Goal: Communication & Community: Share content

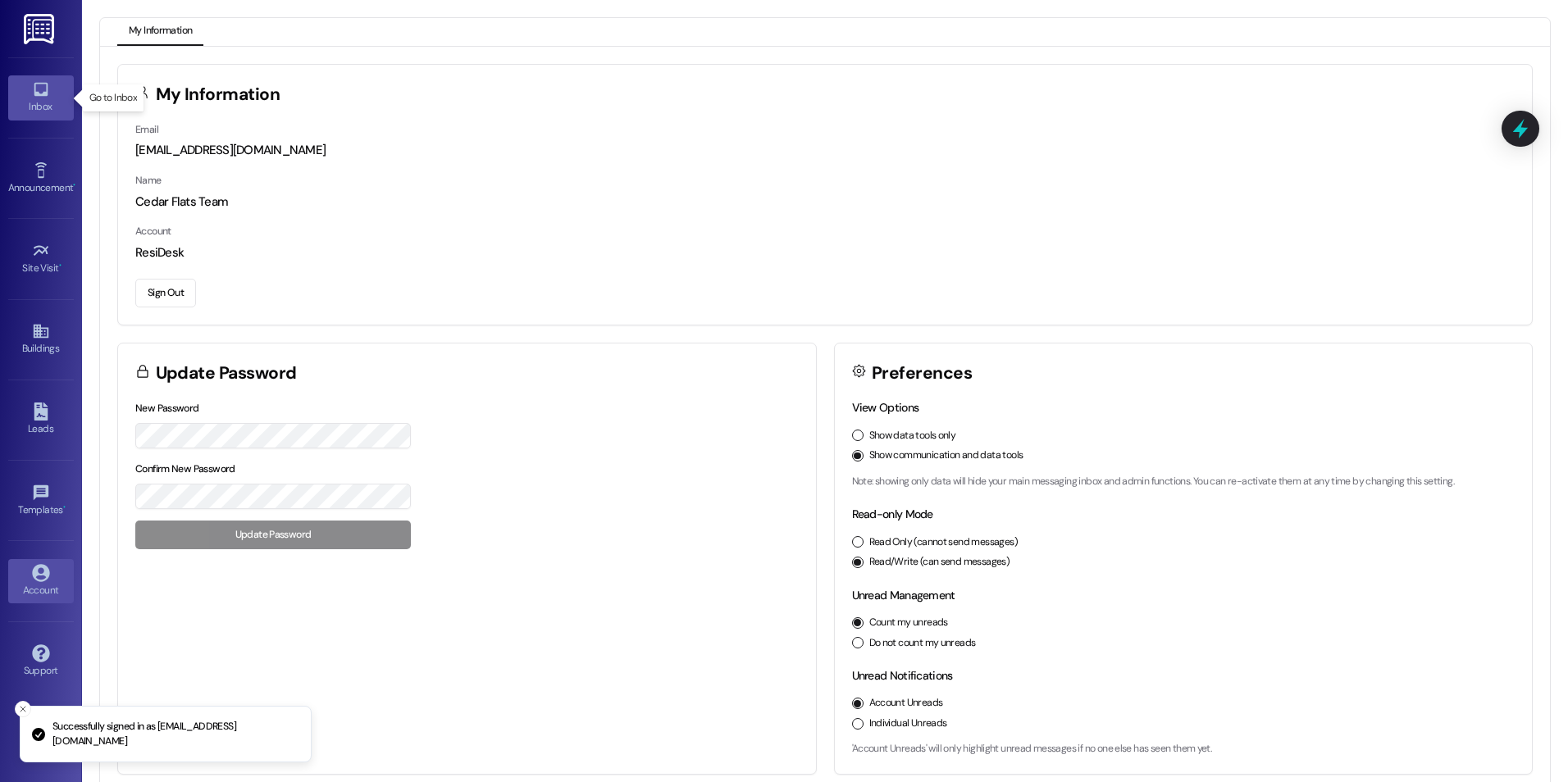
click at [45, 107] on div "Inbox" at bounding box center [41, 107] width 82 height 17
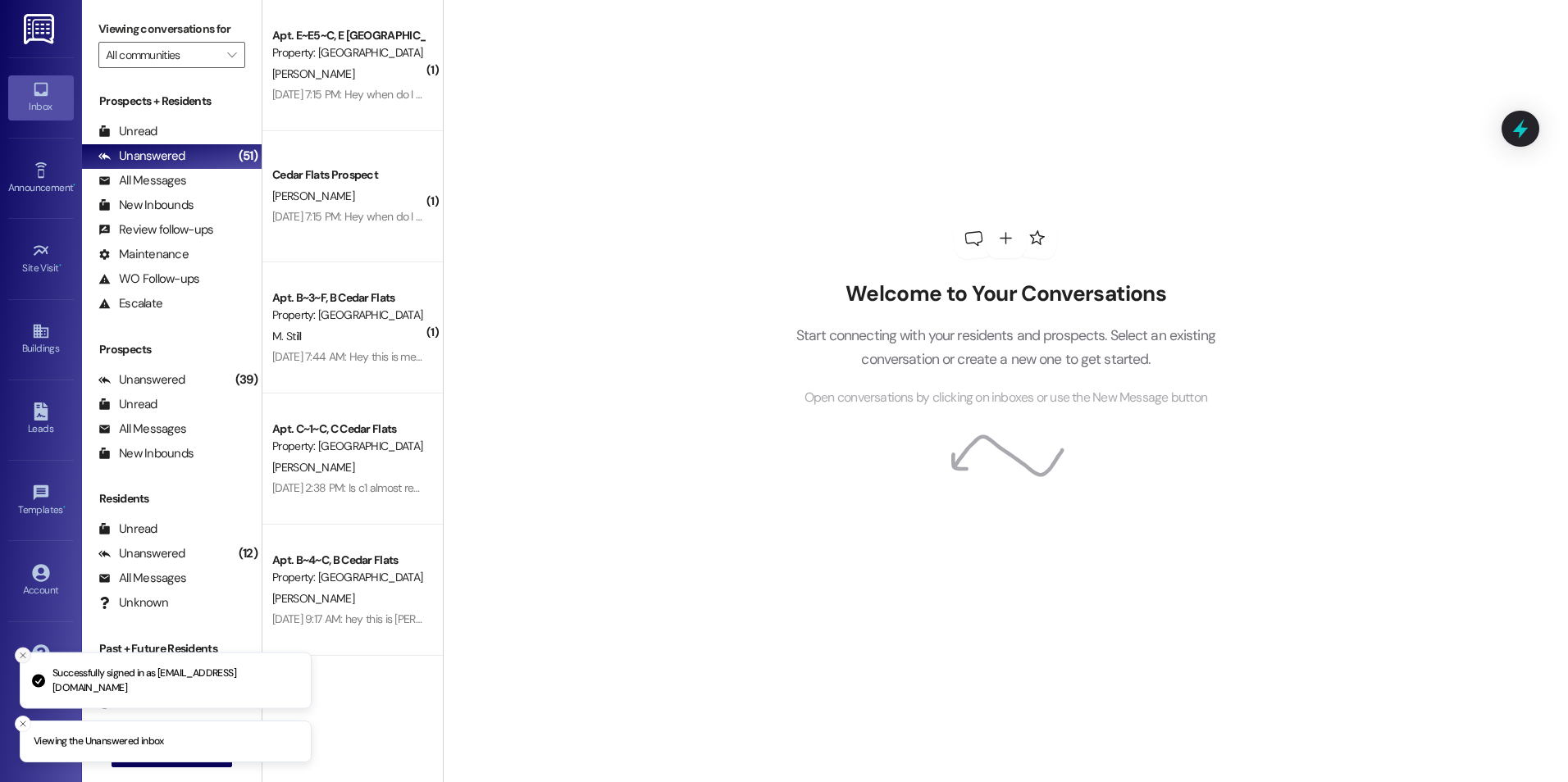
click at [18, 654] on icon "Close toast" at bounding box center [23, 656] width 10 height 10
click at [23, 725] on icon "Close toast" at bounding box center [23, 724] width 10 height 10
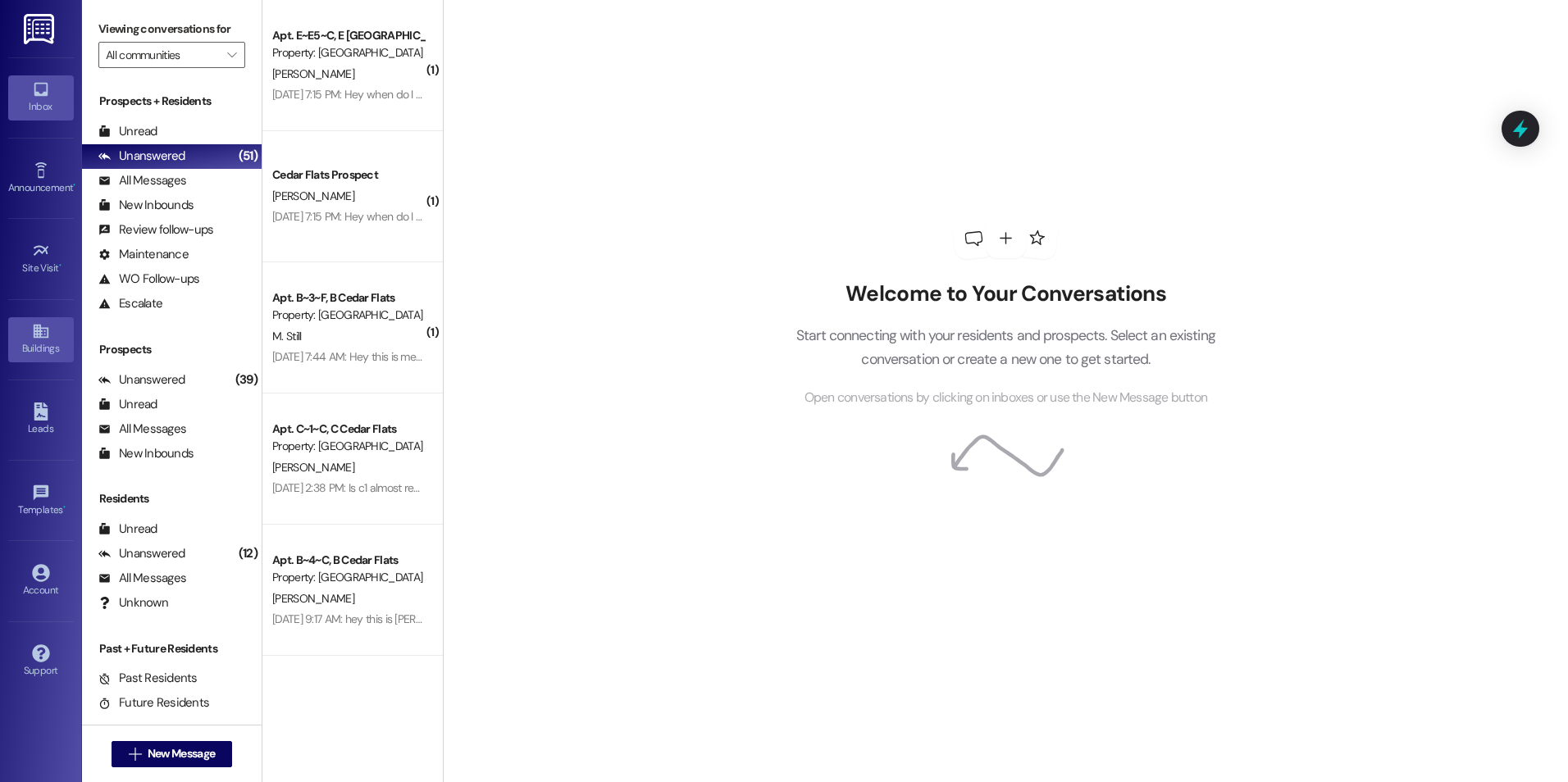
click at [33, 344] on div "Buildings" at bounding box center [41, 349] width 82 height 17
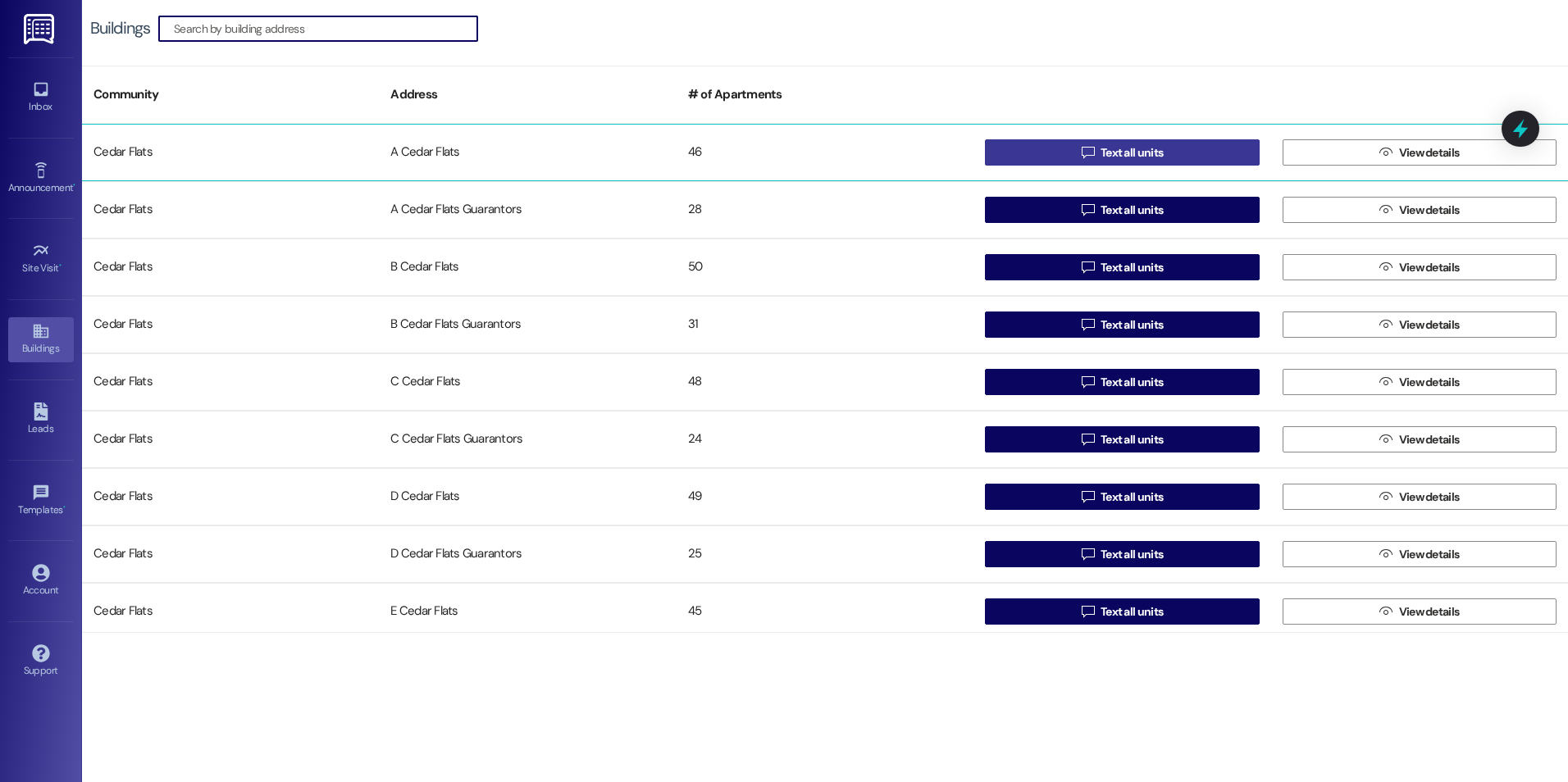
click at [1023, 150] on button " Text all units" at bounding box center [1122, 152] width 274 height 26
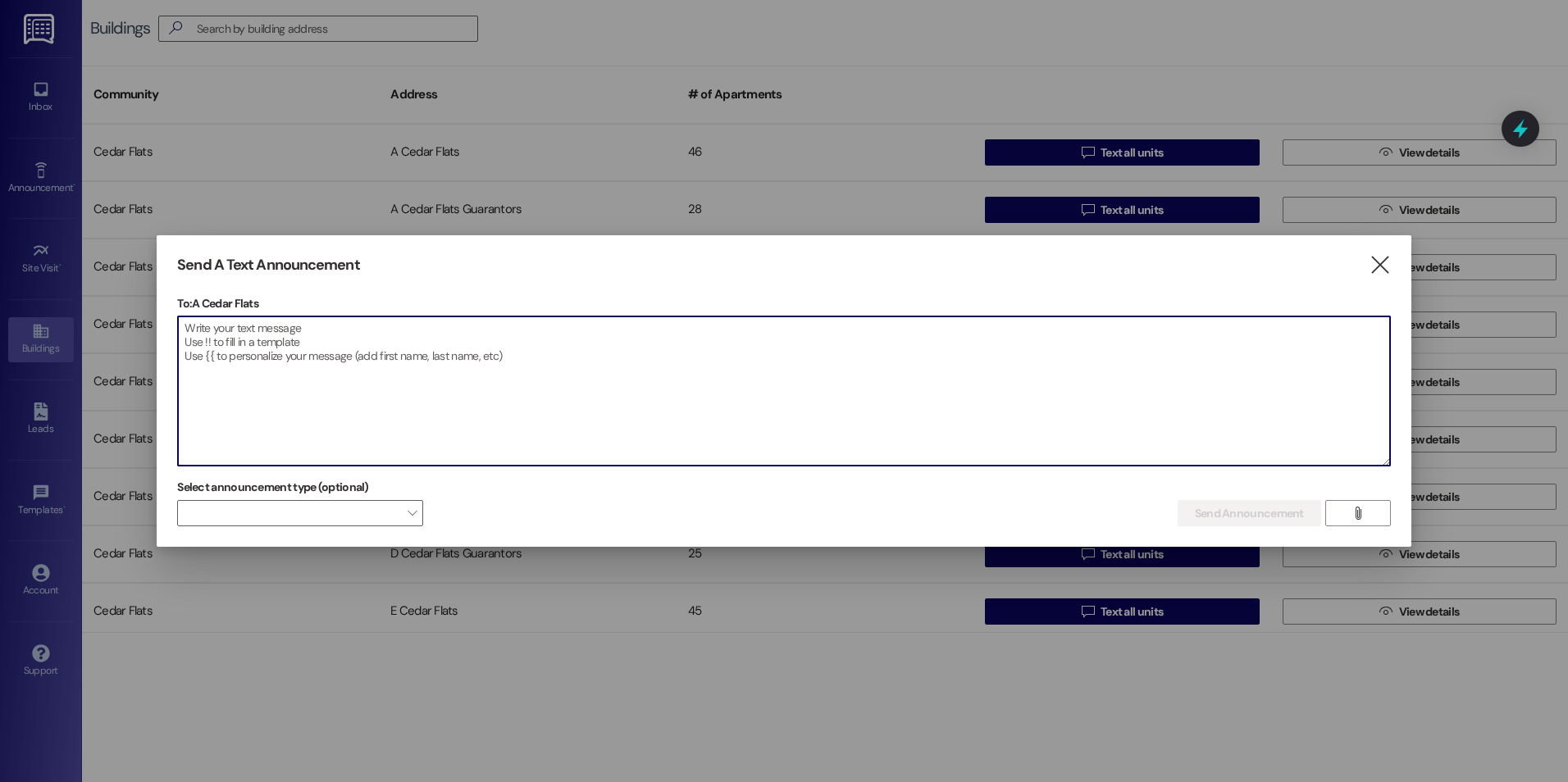
paste textarea "Good evening everyone, we have changed door codes for the security of all curre…"
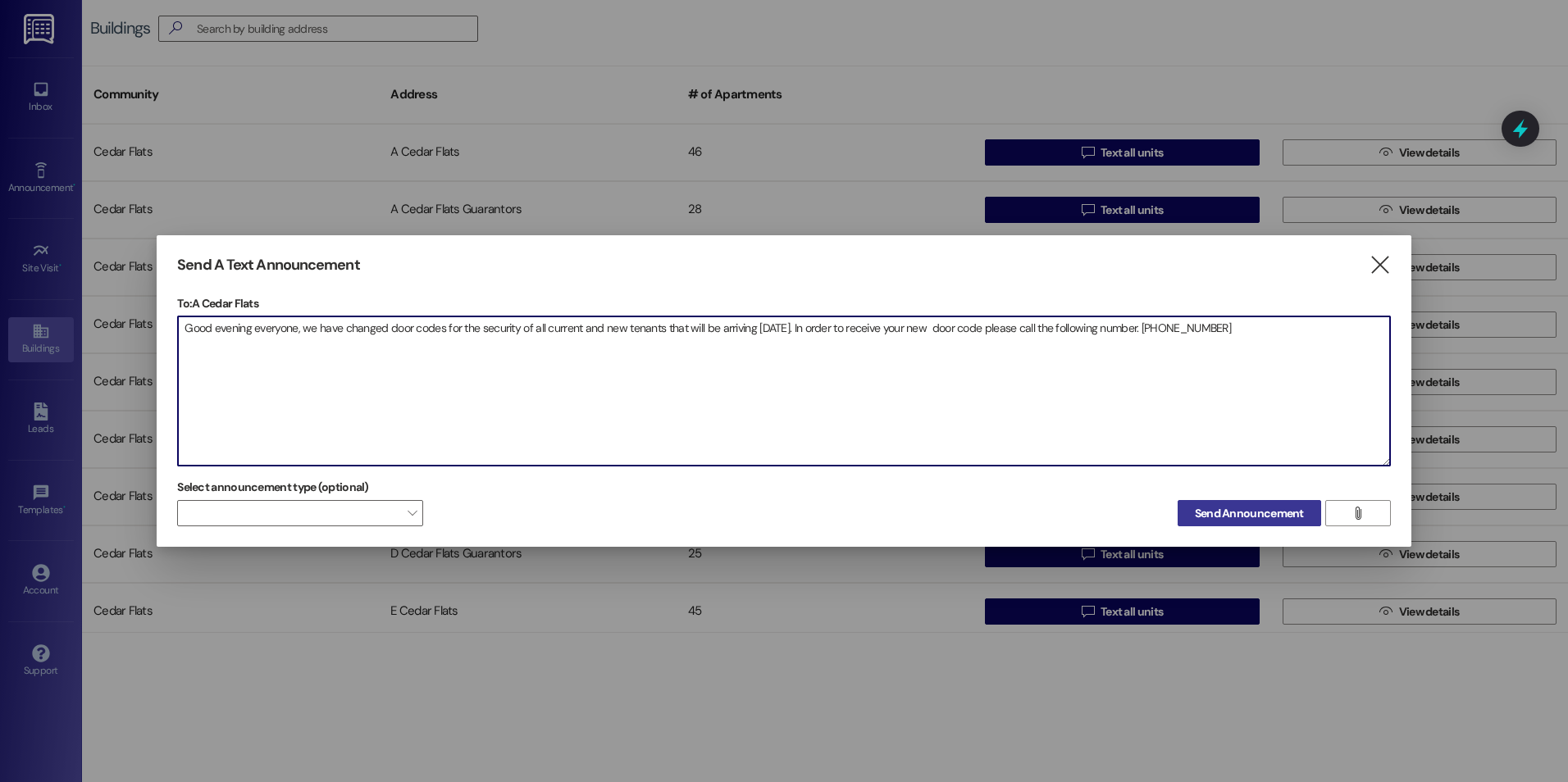
type textarea "Good evening everyone, we have changed door codes for the security of all curre…"
click at [1233, 516] on span "Send Announcement" at bounding box center [1250, 513] width 109 height 17
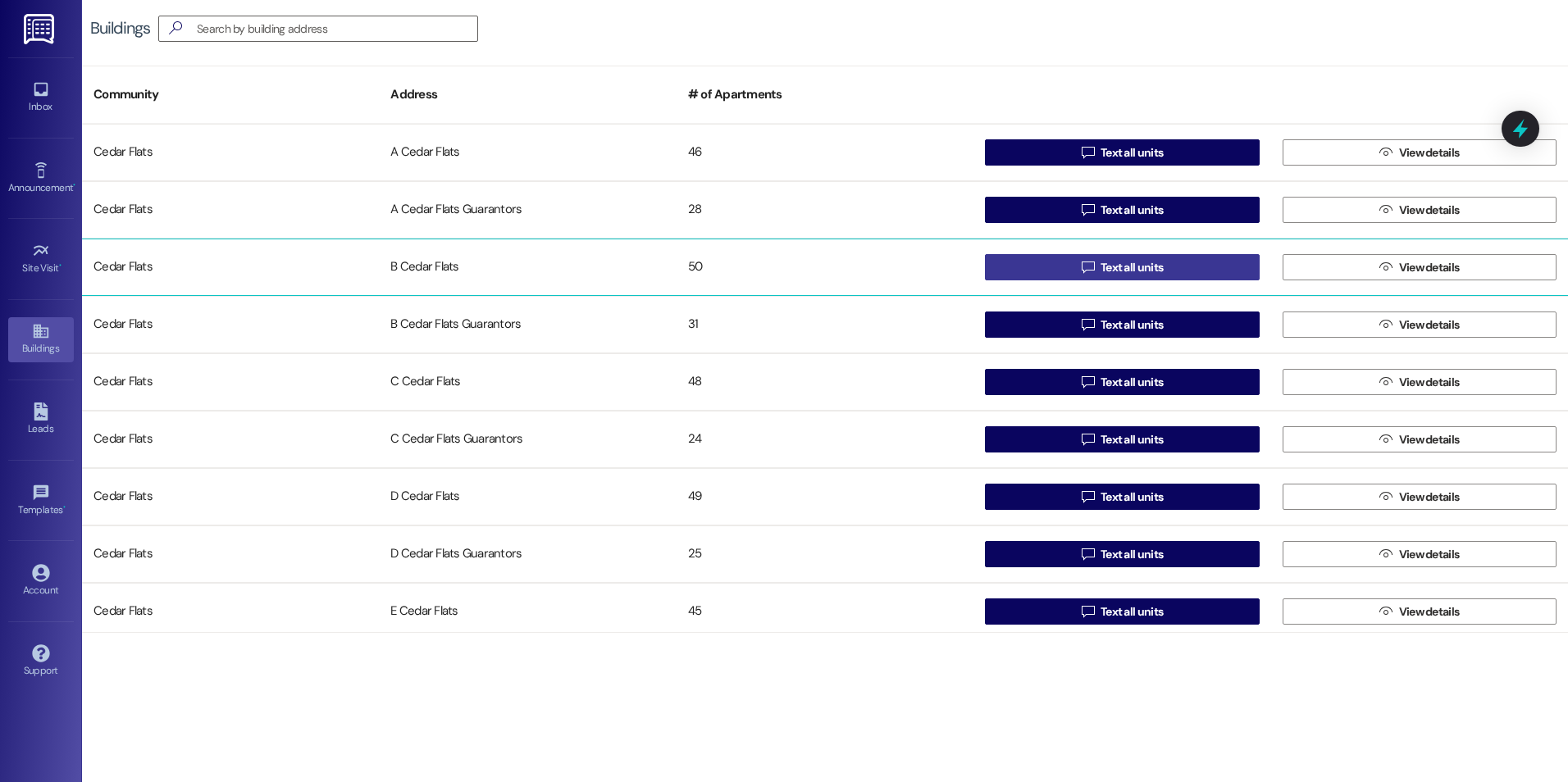
click at [1129, 271] on span "Text all units" at bounding box center [1132, 267] width 62 height 17
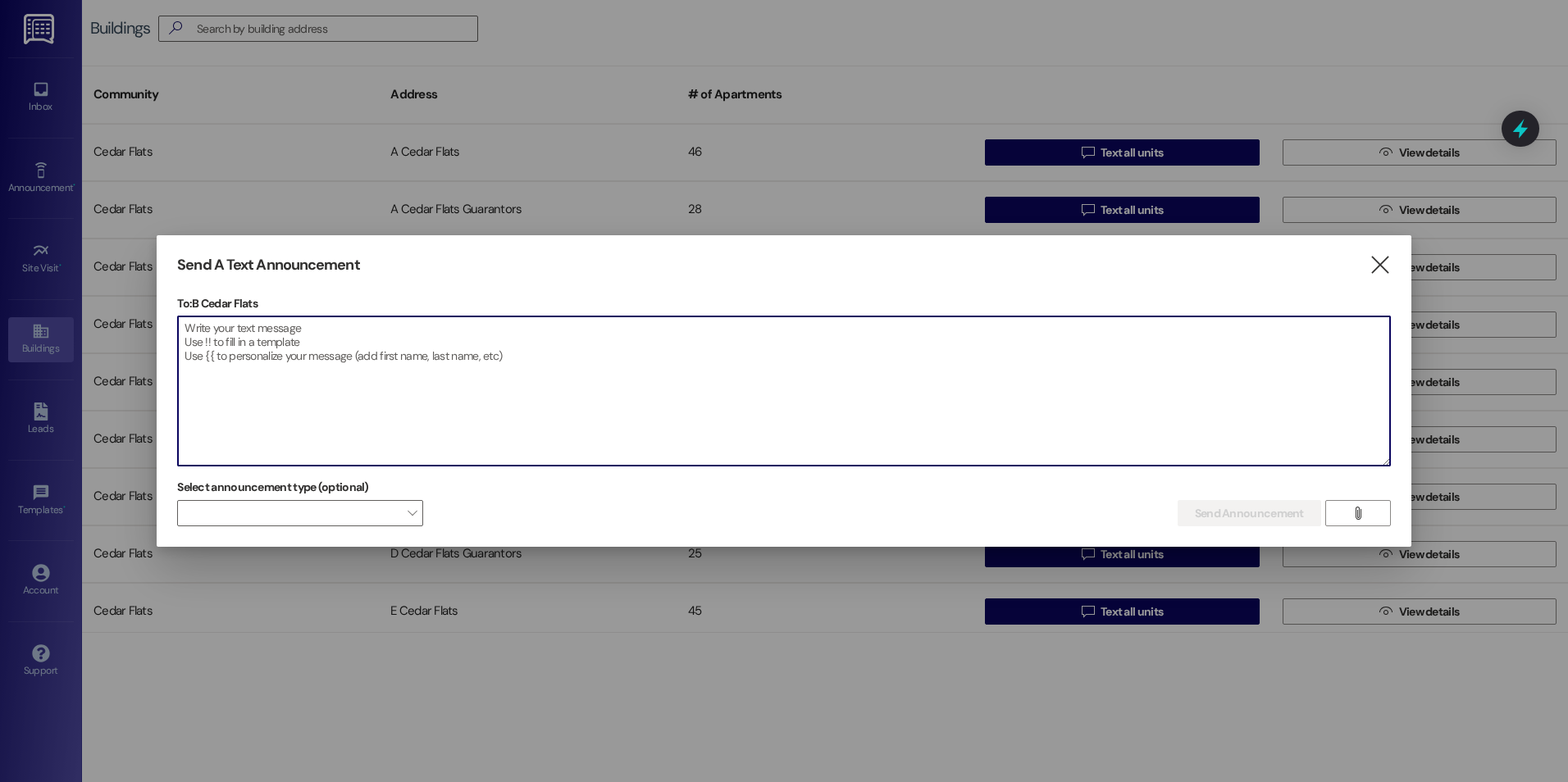
paste textarea "Good evening everyone, we have changed door codes for the security of all curre…"
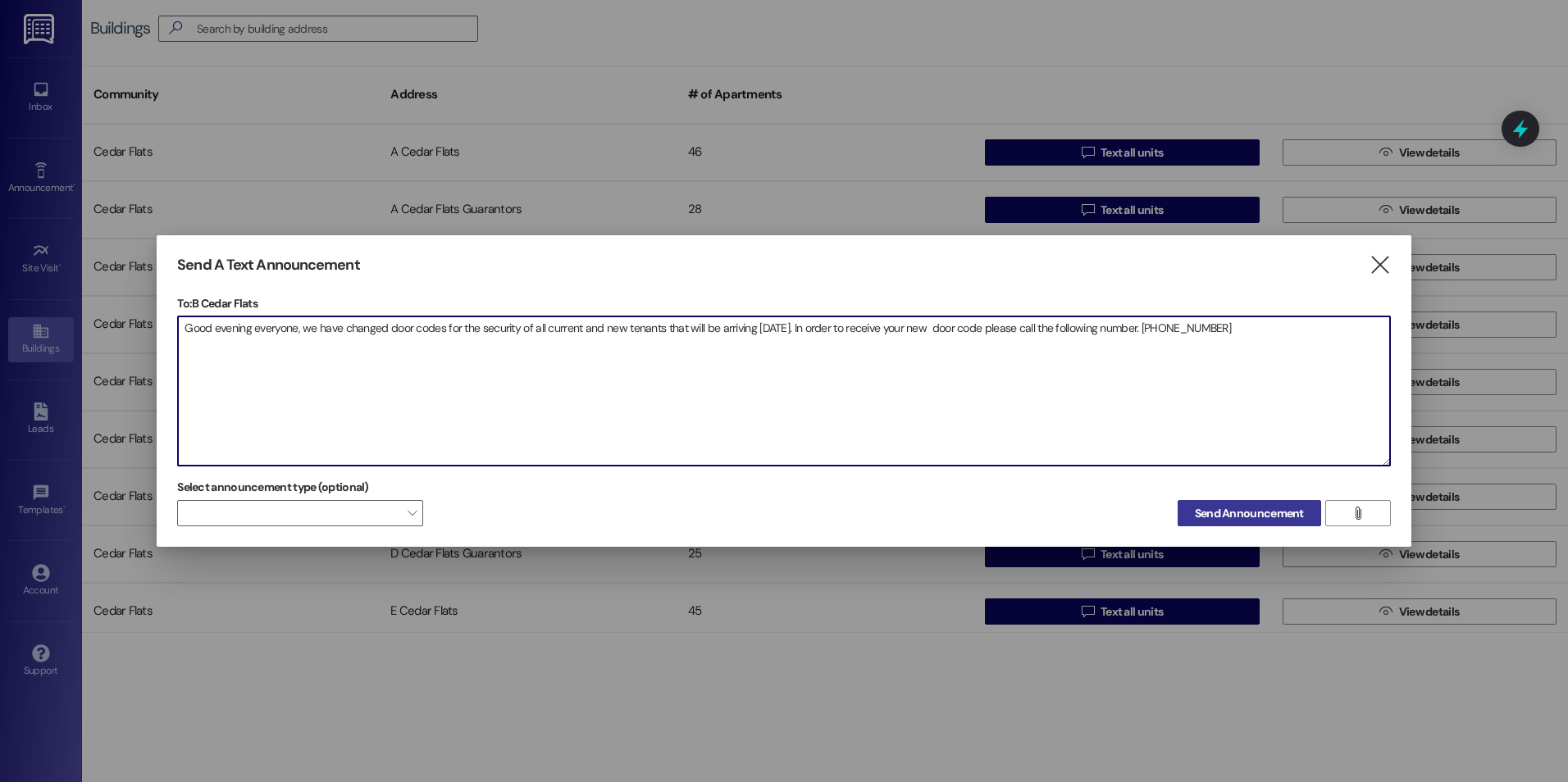
type textarea "Good evening everyone, we have changed door codes for the security of all curre…"
click at [1261, 512] on span "Send Announcement" at bounding box center [1250, 513] width 109 height 17
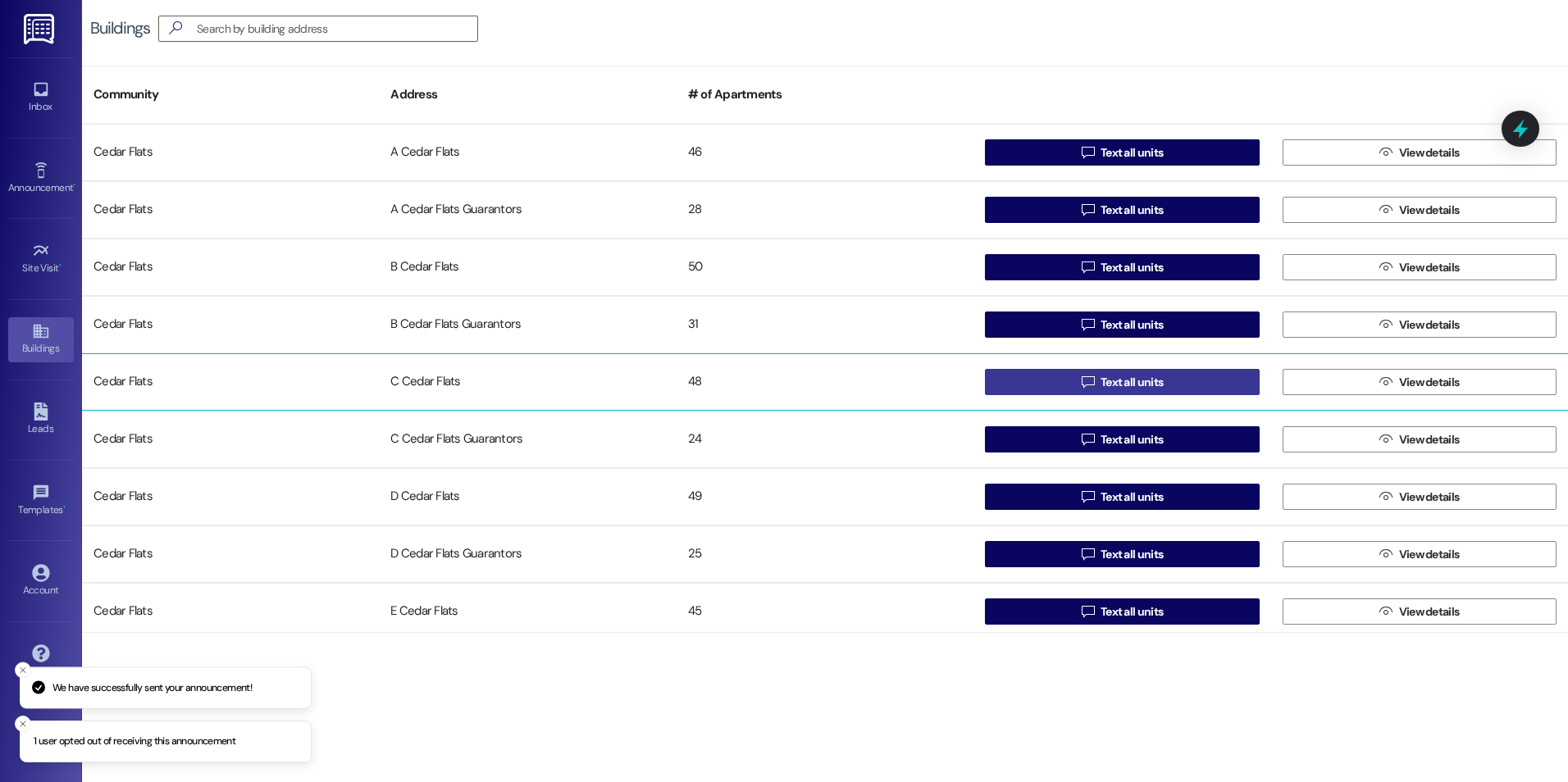
click at [1048, 385] on button " Text all units" at bounding box center [1122, 381] width 274 height 26
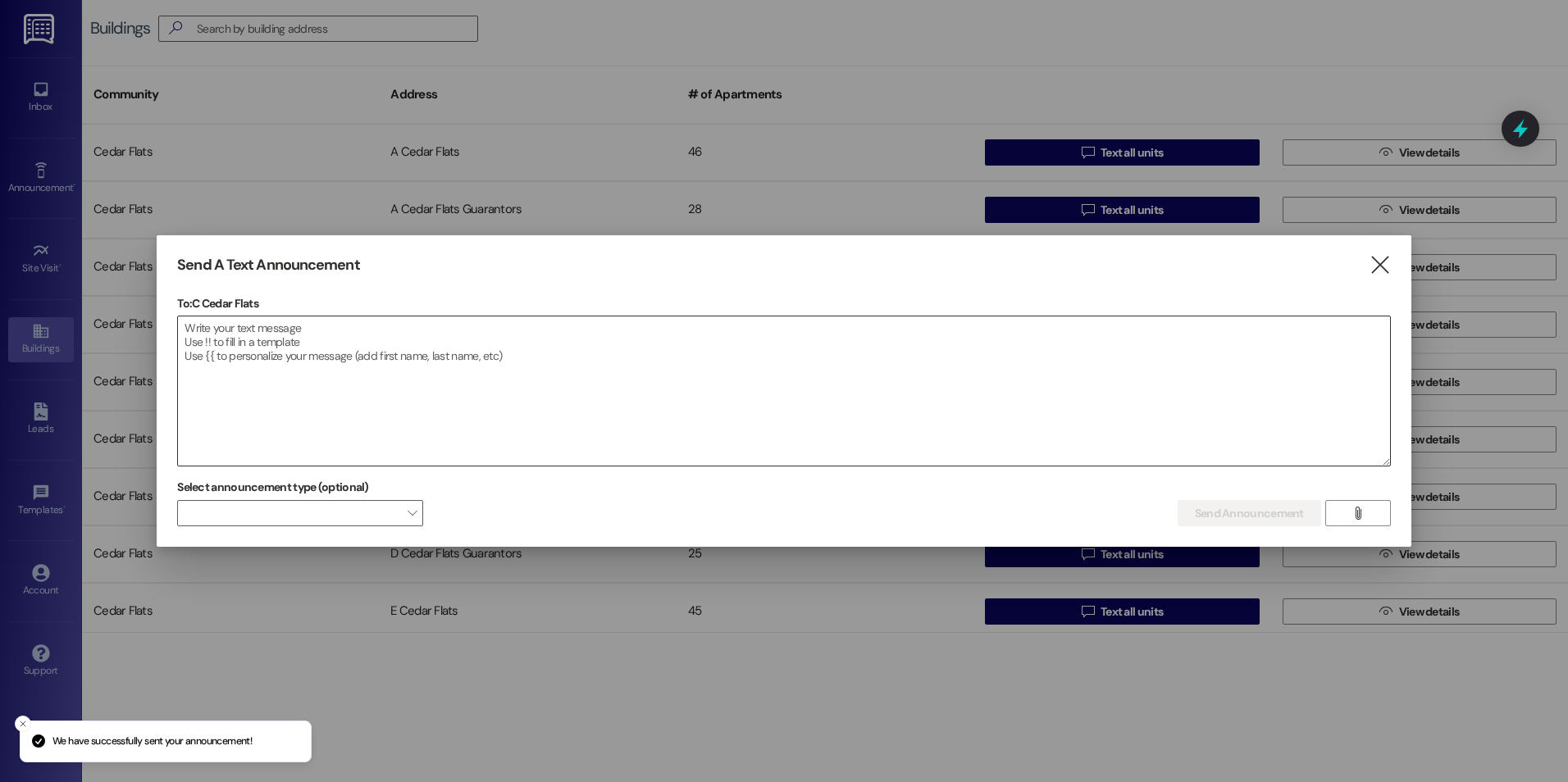
click at [708, 370] on textarea at bounding box center [784, 391] width 1212 height 150
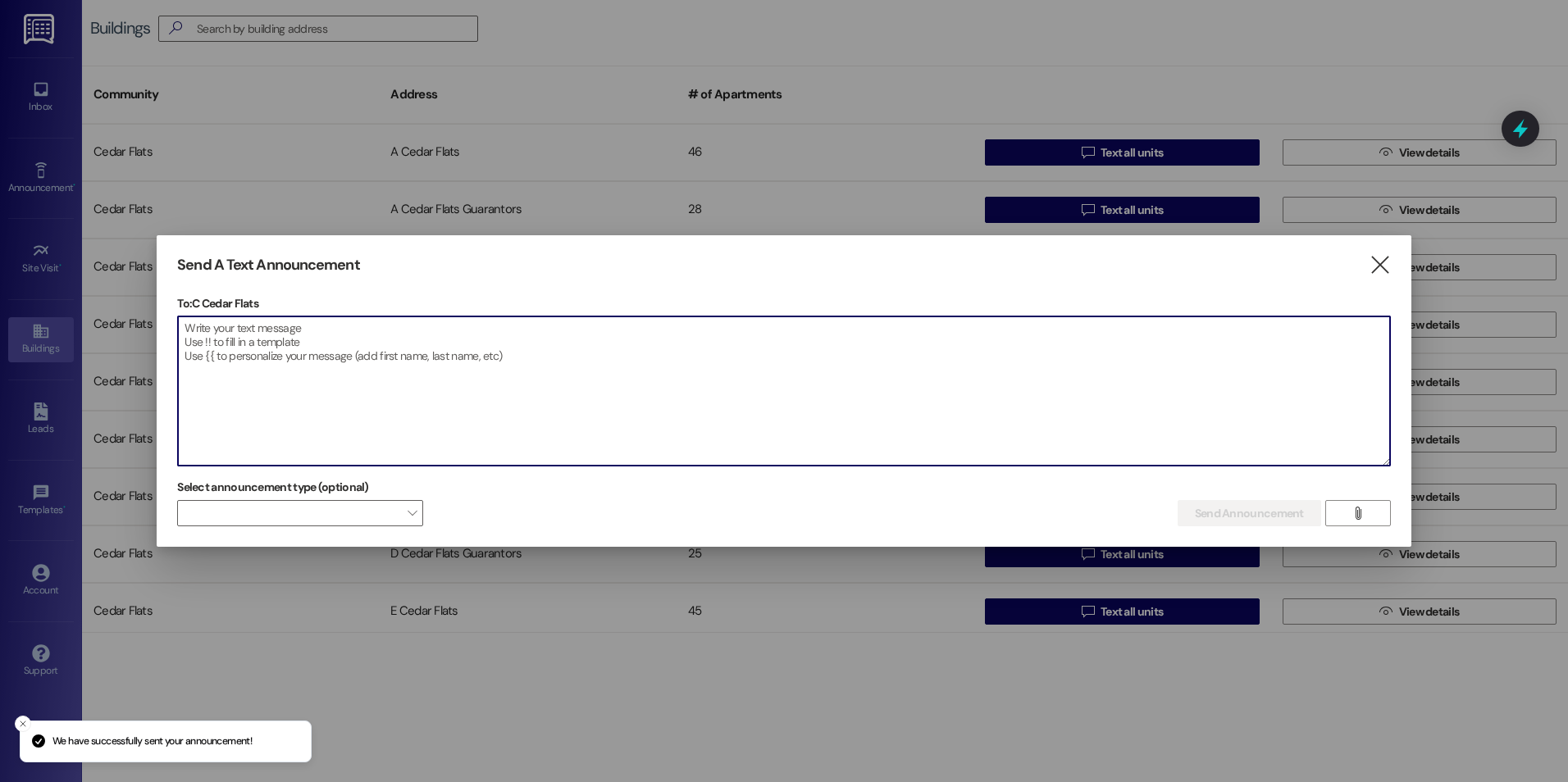
paste textarea "Good evening everyone, we have changed door codes for the security of all curre…"
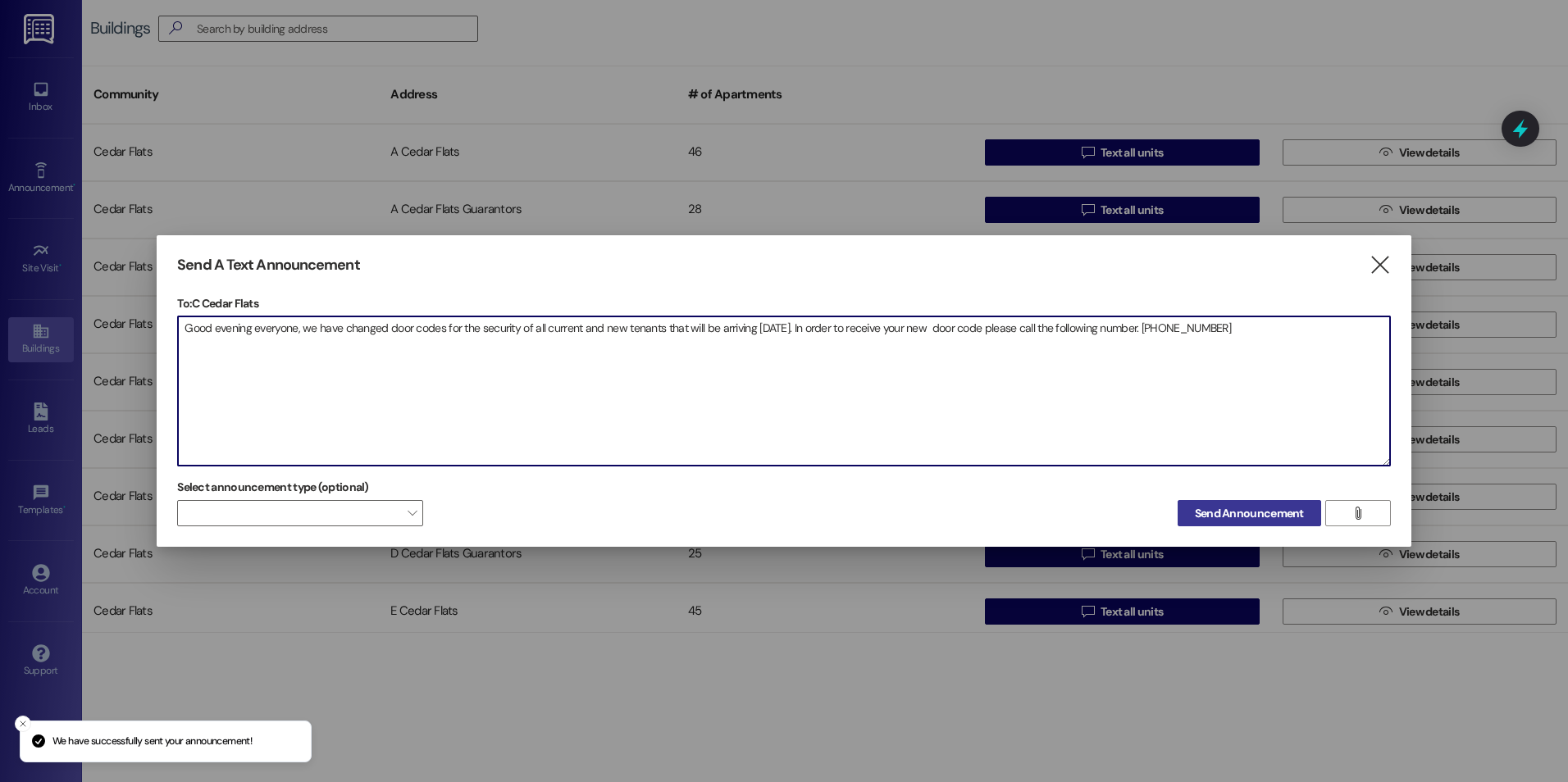
type textarea "Good evening everyone, we have changed door codes for the security of all curre…"
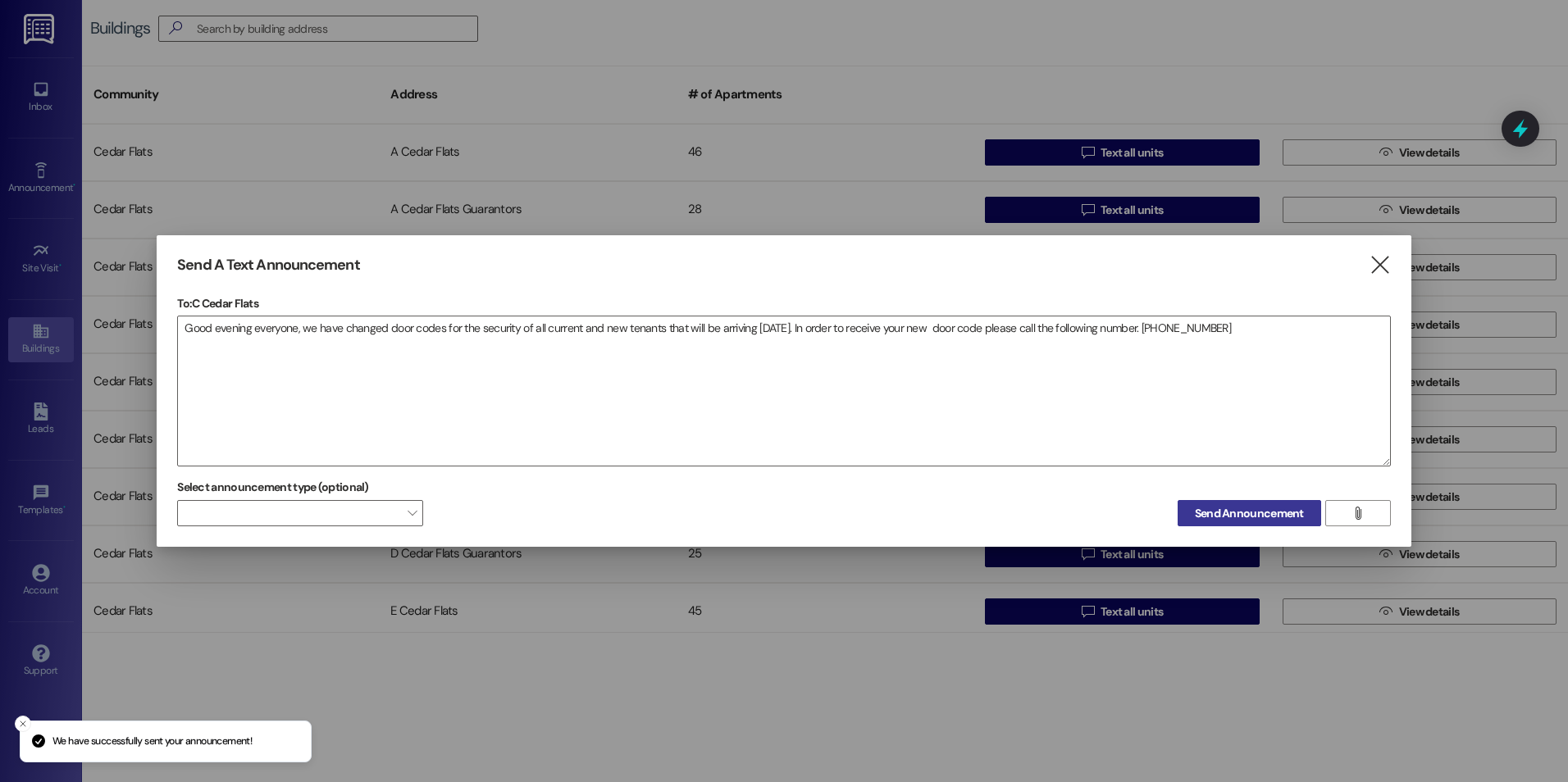
click at [1189, 509] on button "Send Announcement" at bounding box center [1249, 512] width 144 height 26
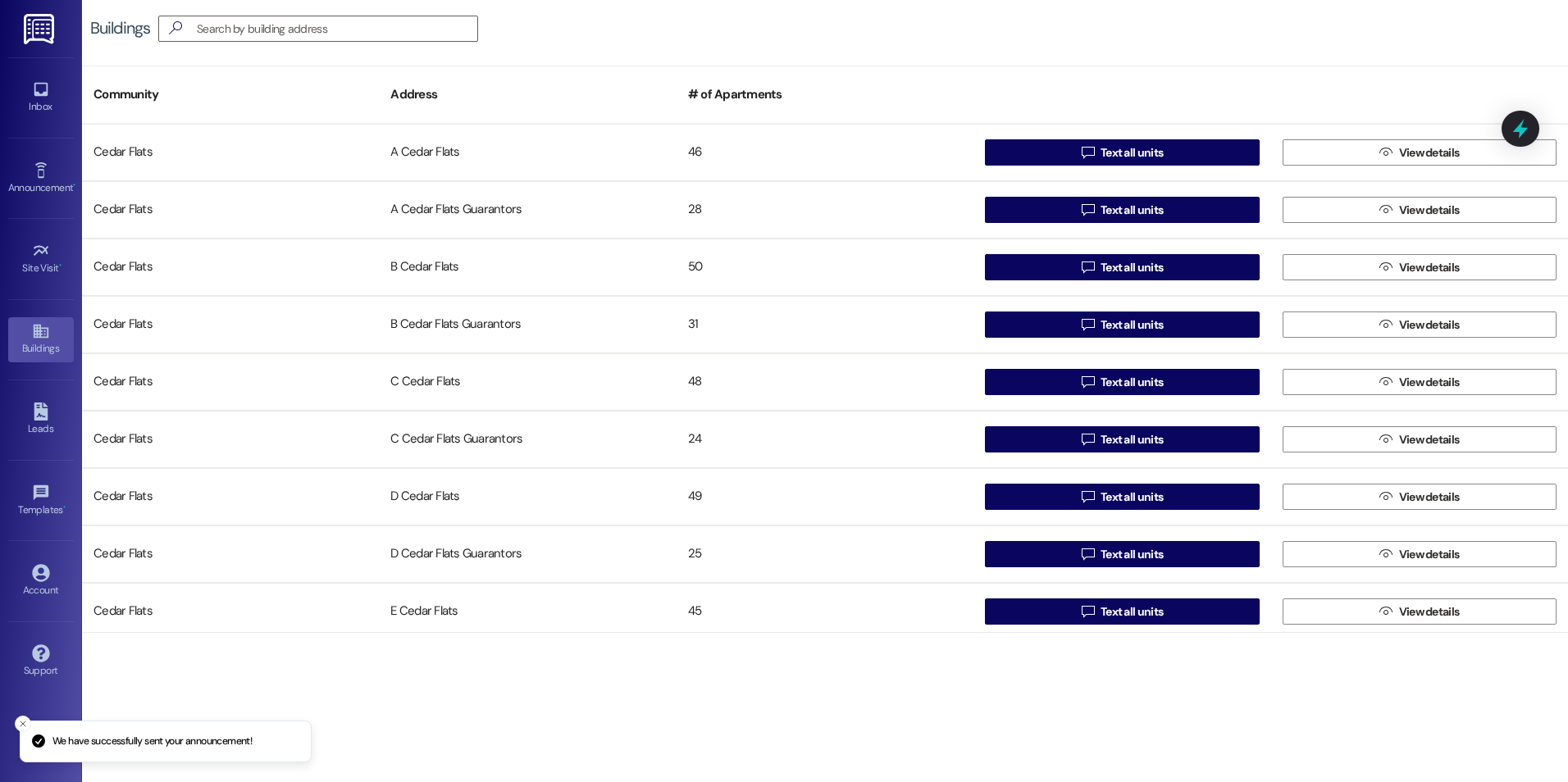
scroll to position [82, 0]
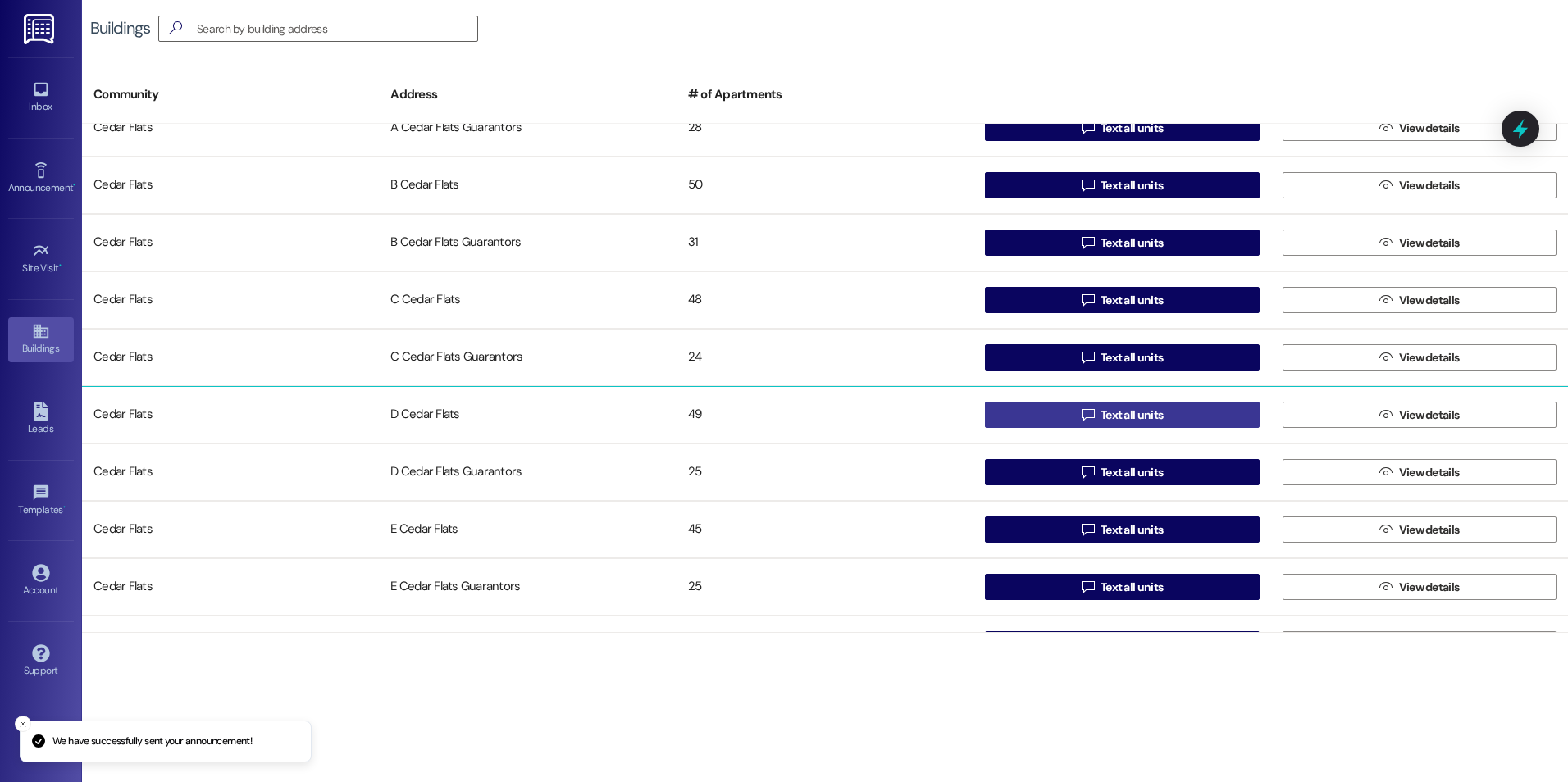
click at [1050, 412] on button " Text all units" at bounding box center [1122, 414] width 274 height 26
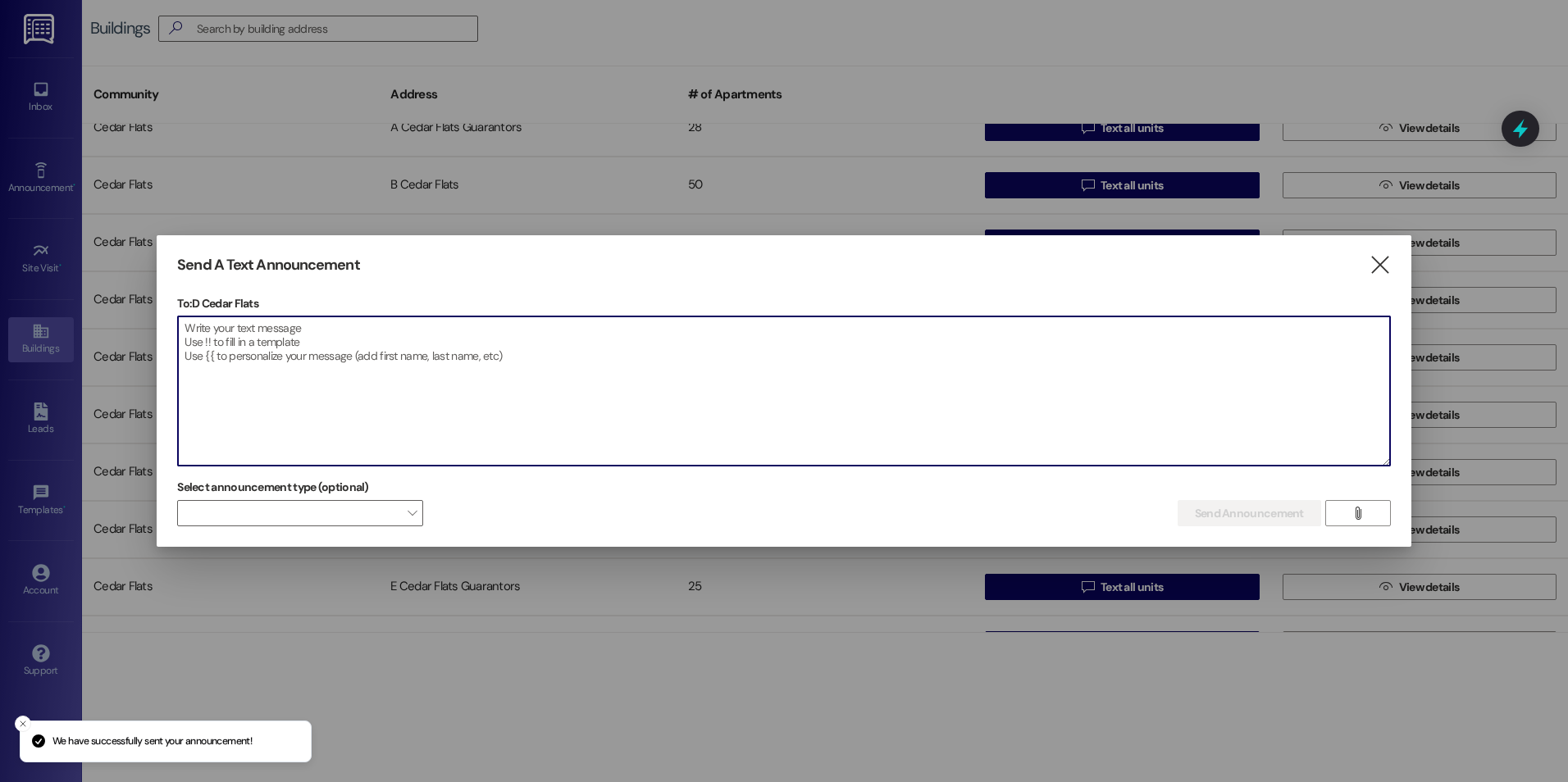
paste textarea "Good evening everyone, we have changed door codes for the security of all curre…"
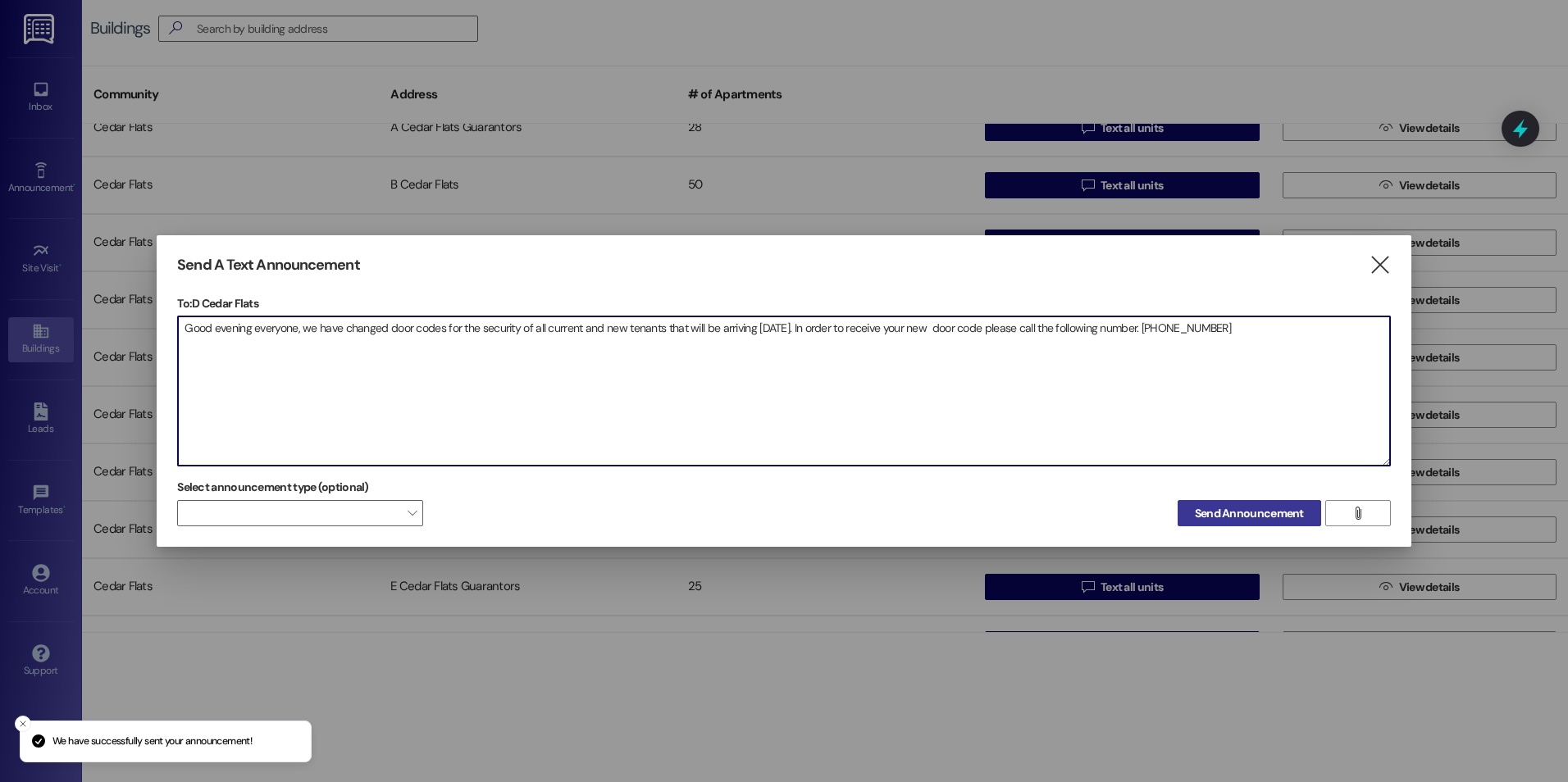
type textarea "Good evening everyone, we have changed door codes for the security of all curre…"
click at [1208, 512] on span "Send Announcement" at bounding box center [1250, 513] width 109 height 17
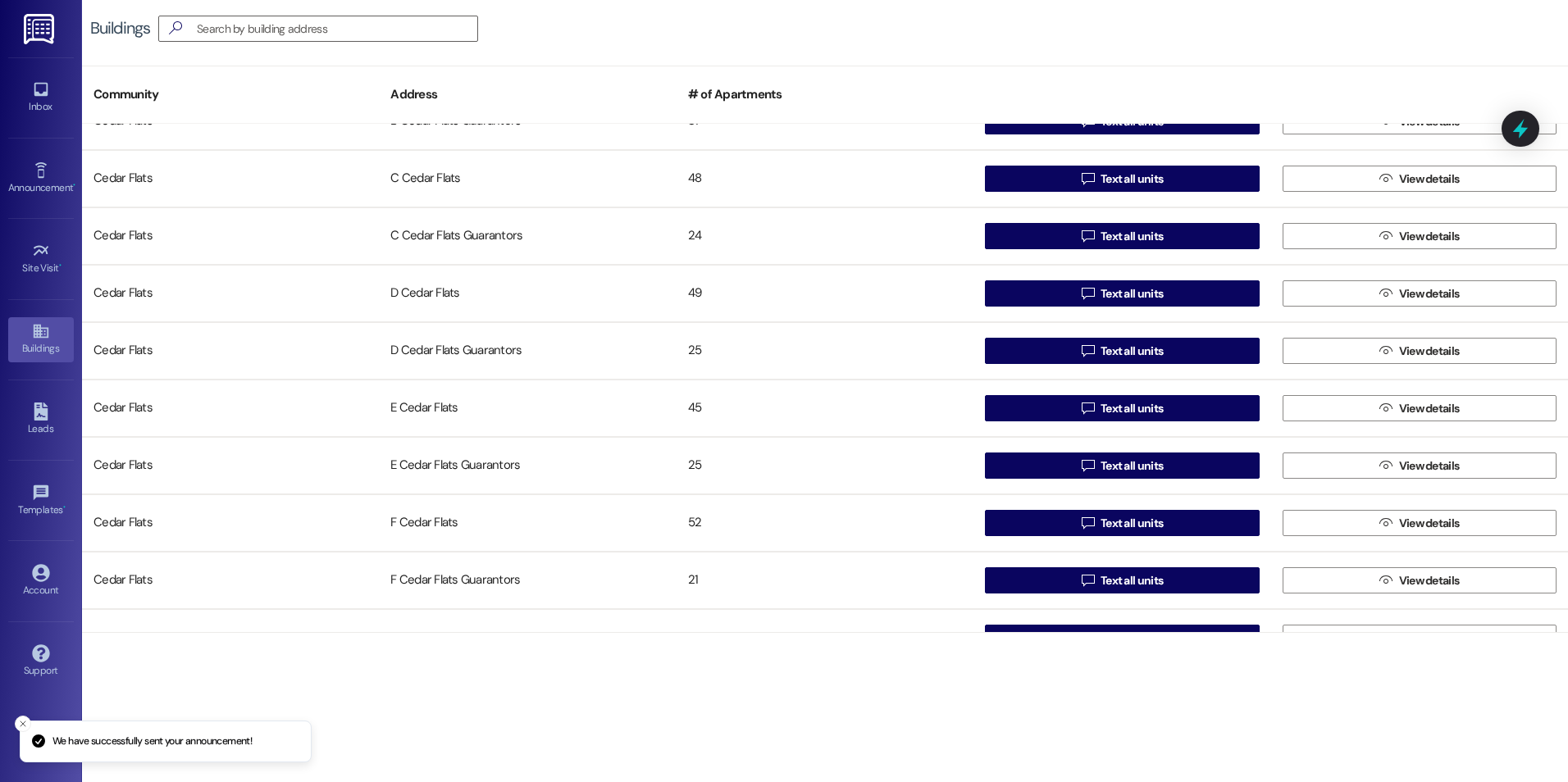
scroll to position [246, 0]
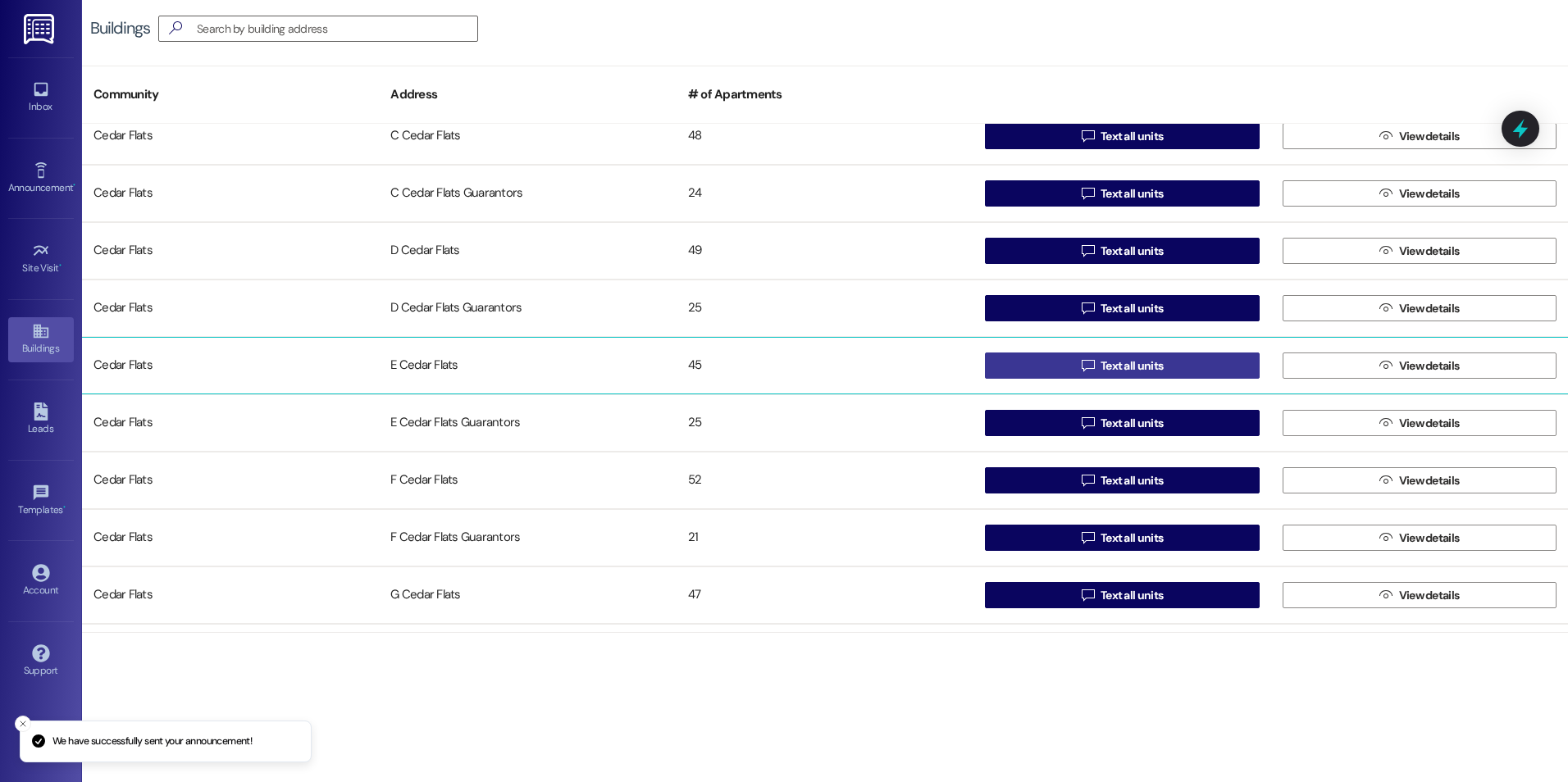
click at [1101, 365] on span "Text all units" at bounding box center [1132, 365] width 62 height 17
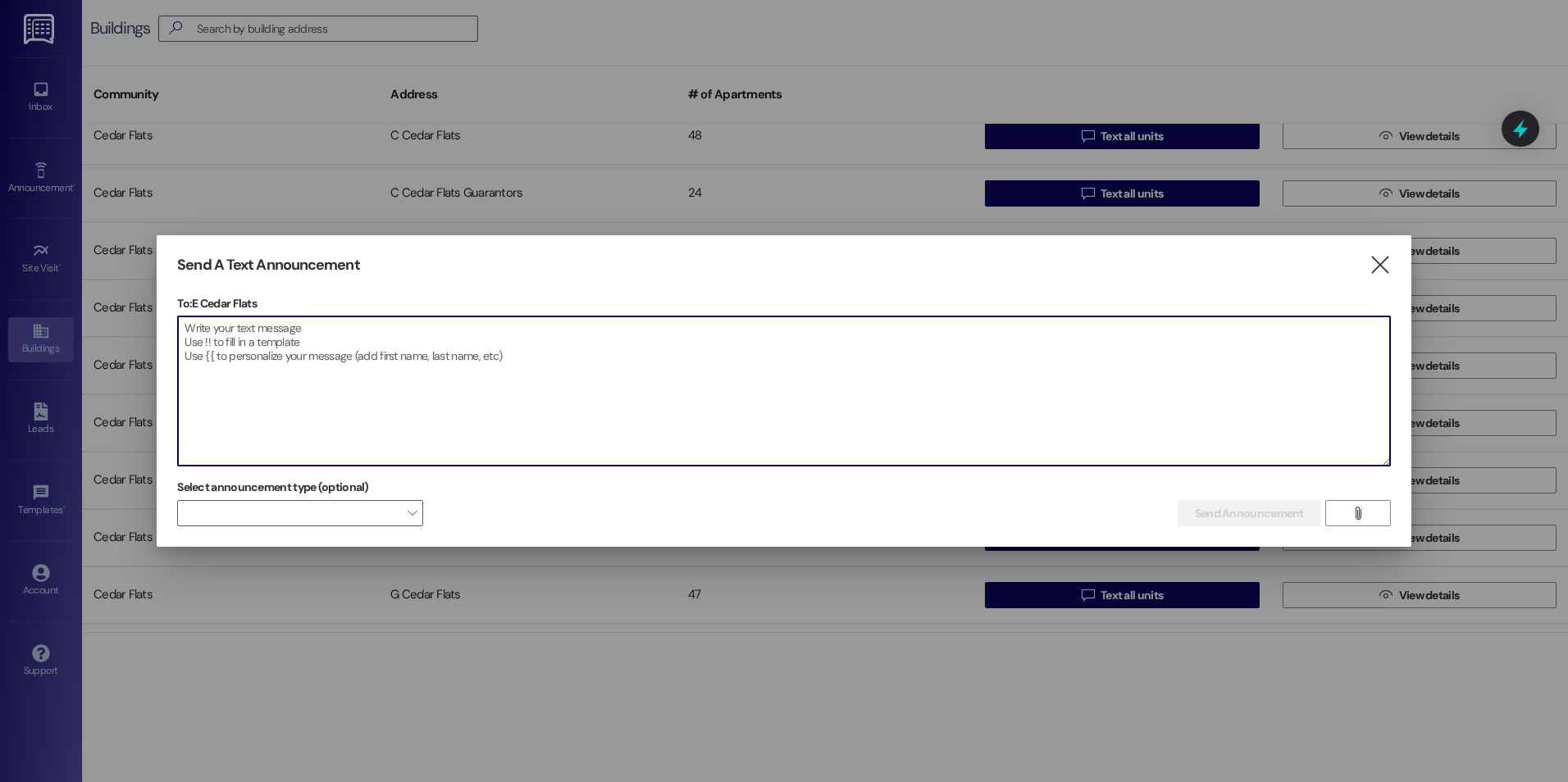
paste textarea "Good evening everyone, we have changed door codes for the security of all curre…"
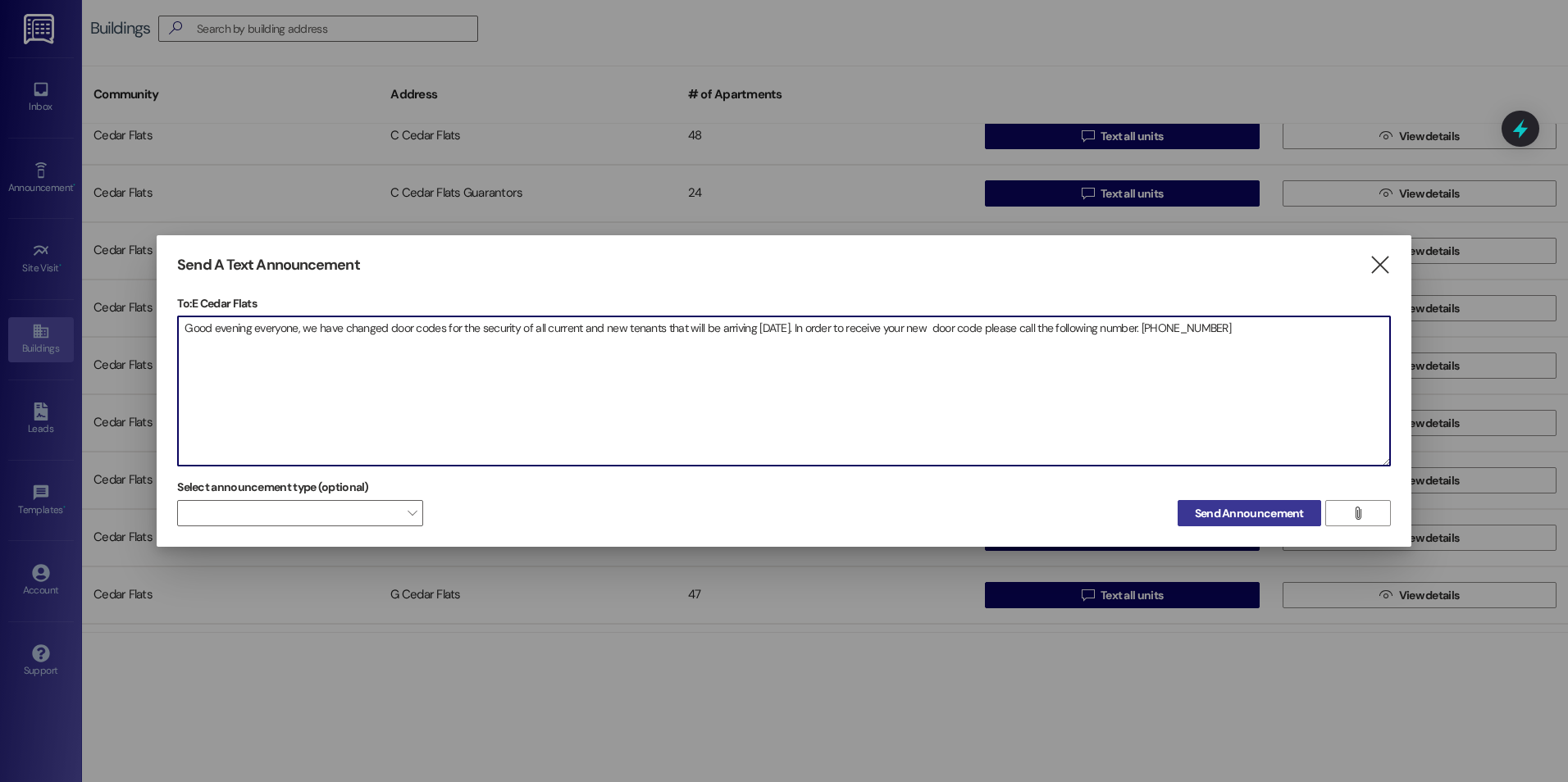
type textarea "Good evening everyone, we have changed door codes for the security of all curre…"
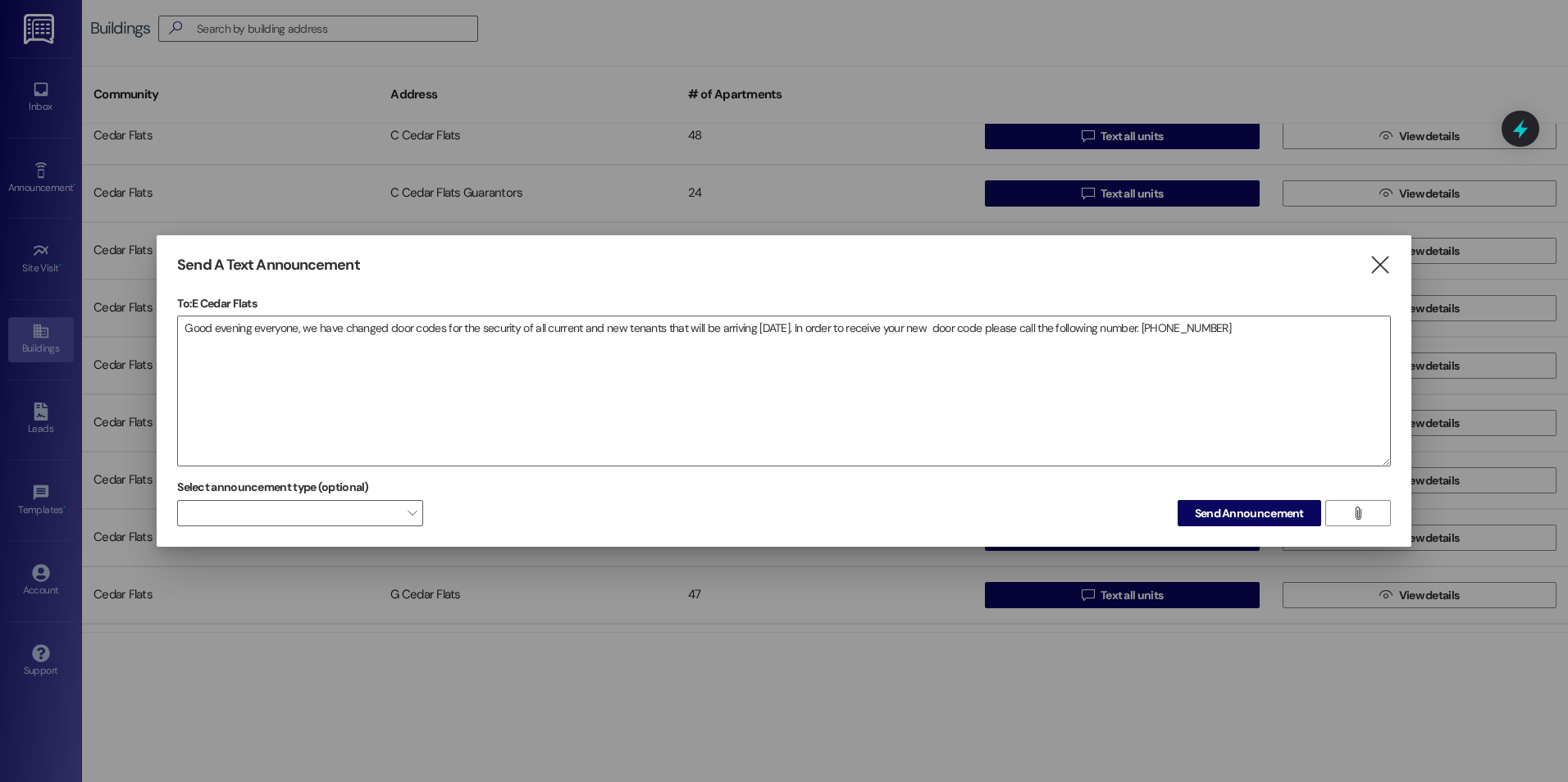
click at [1227, 520] on button "Send Announcement" at bounding box center [1249, 512] width 144 height 26
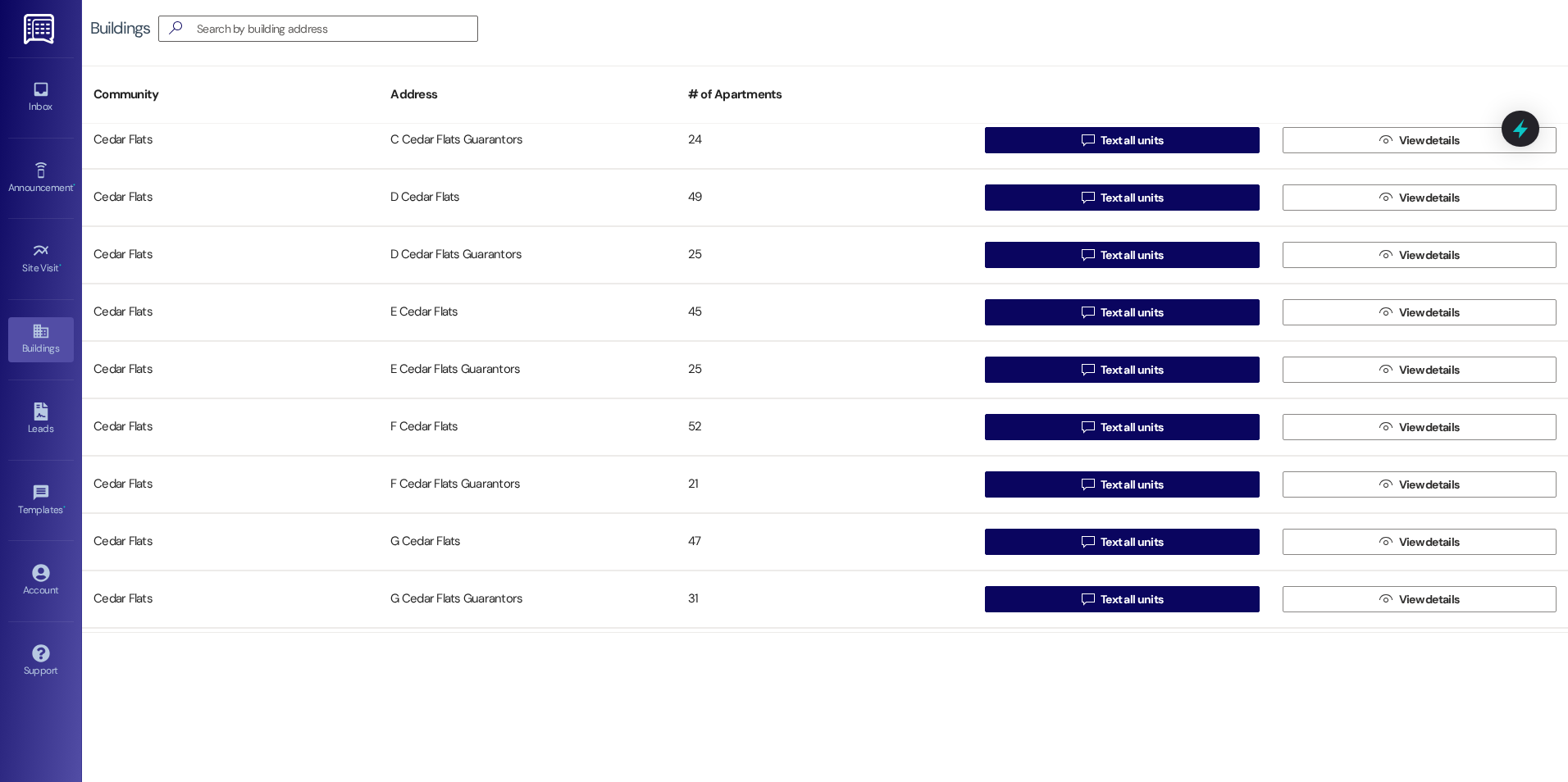
scroll to position [328, 0]
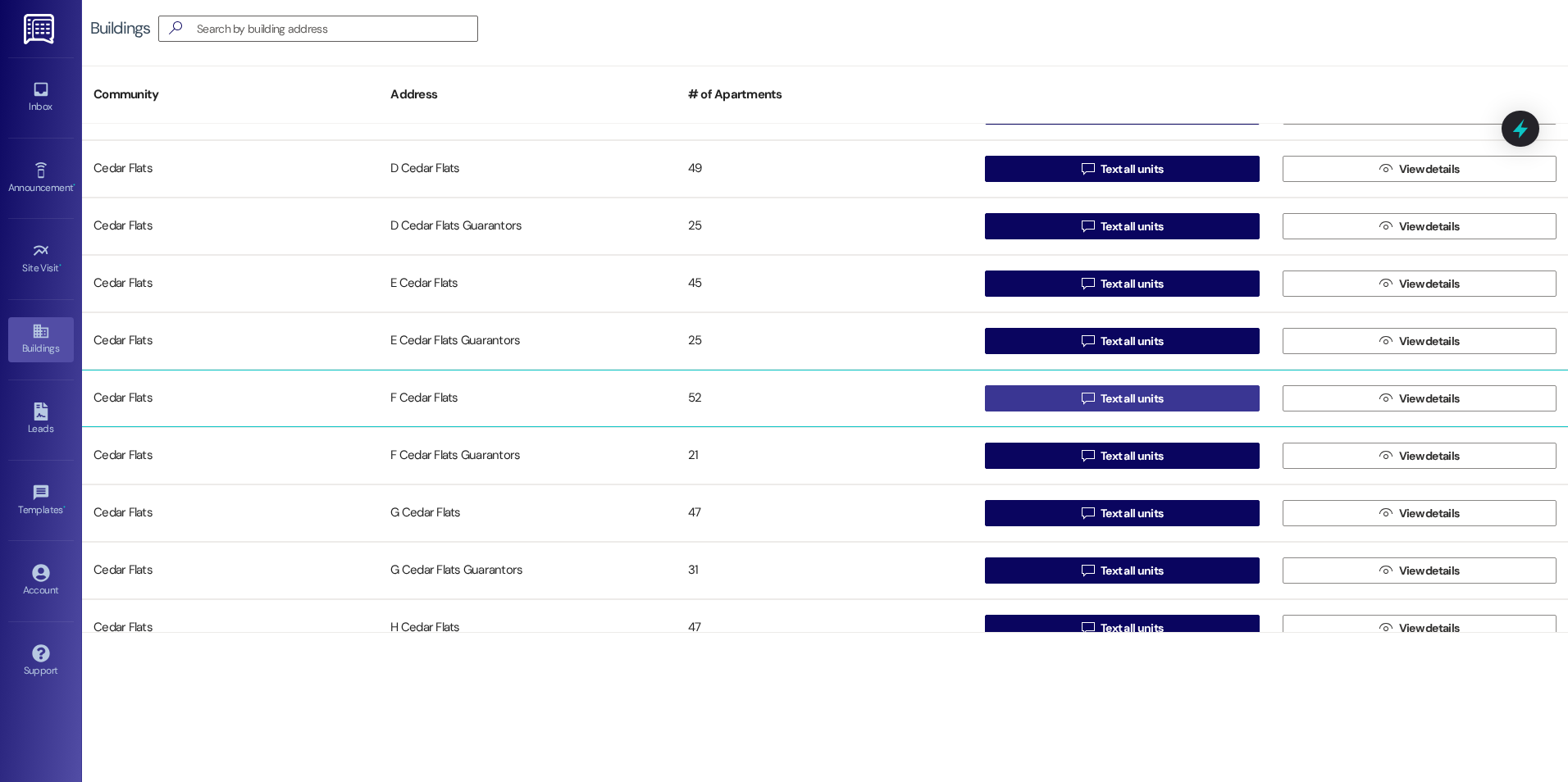
click at [1025, 399] on button " Text all units" at bounding box center [1122, 398] width 274 height 26
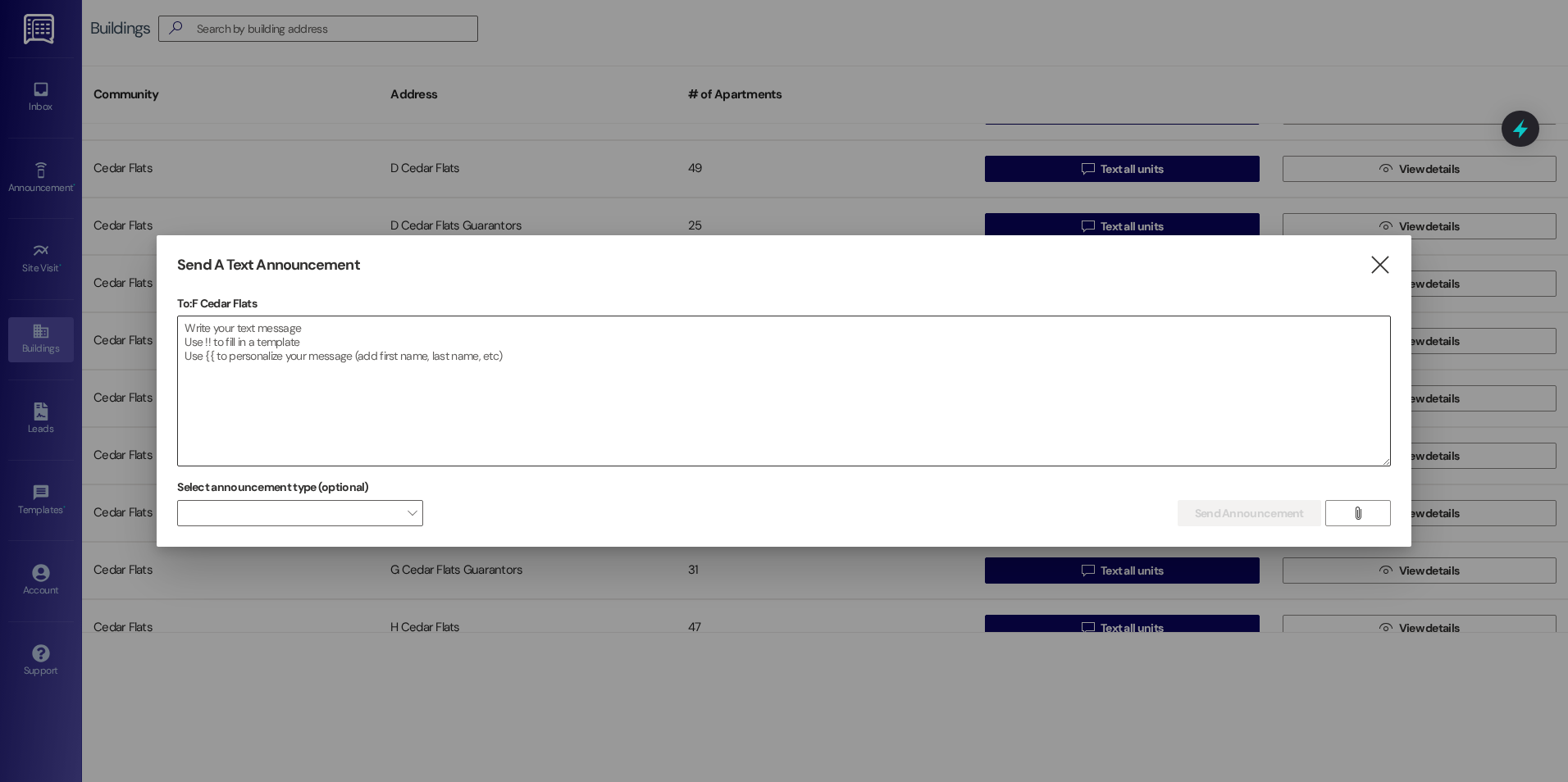
click at [871, 392] on textarea at bounding box center [784, 391] width 1212 height 150
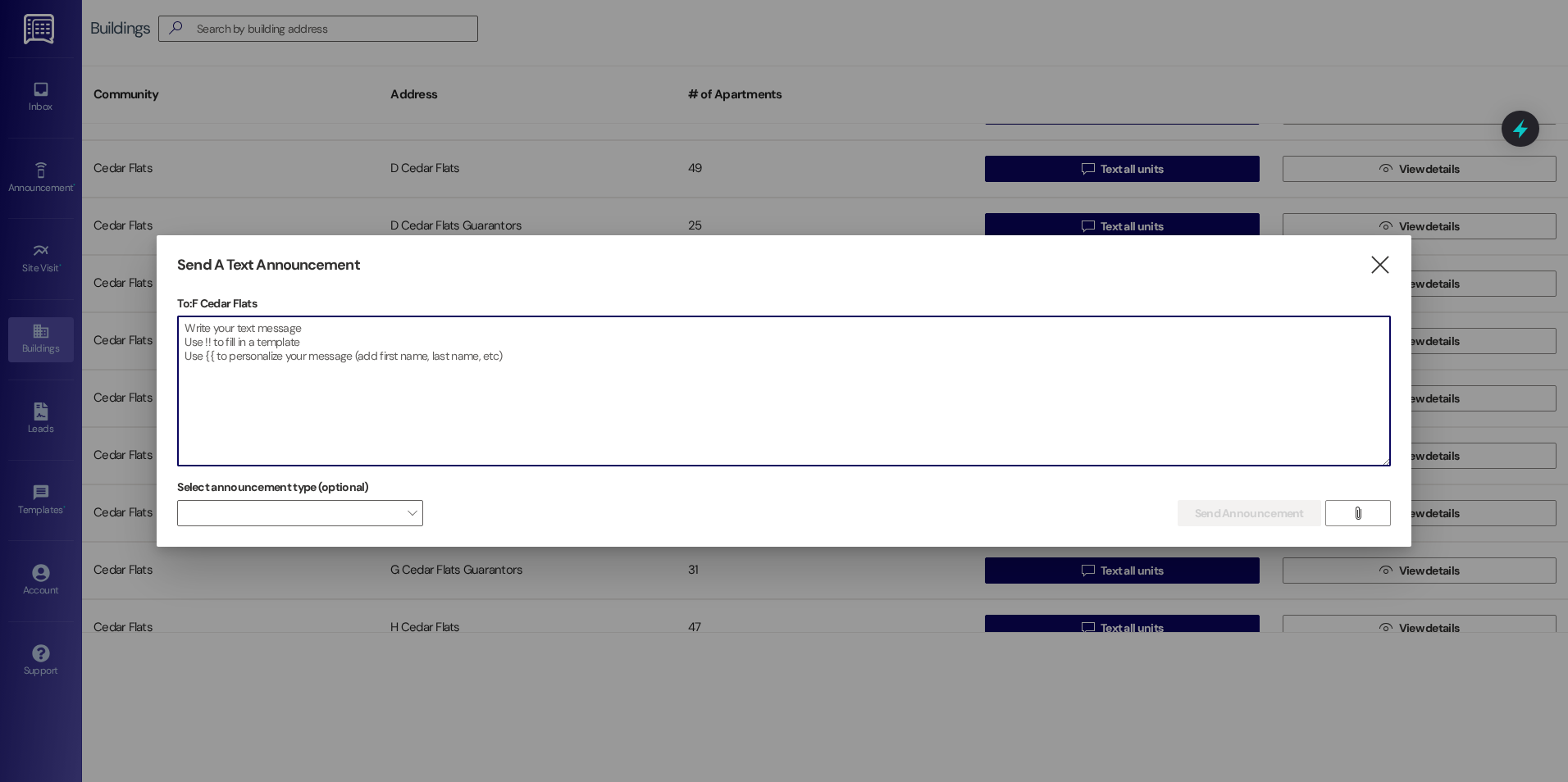
paste textarea "Good evening everyone, we have changed door codes for the security of all curre…"
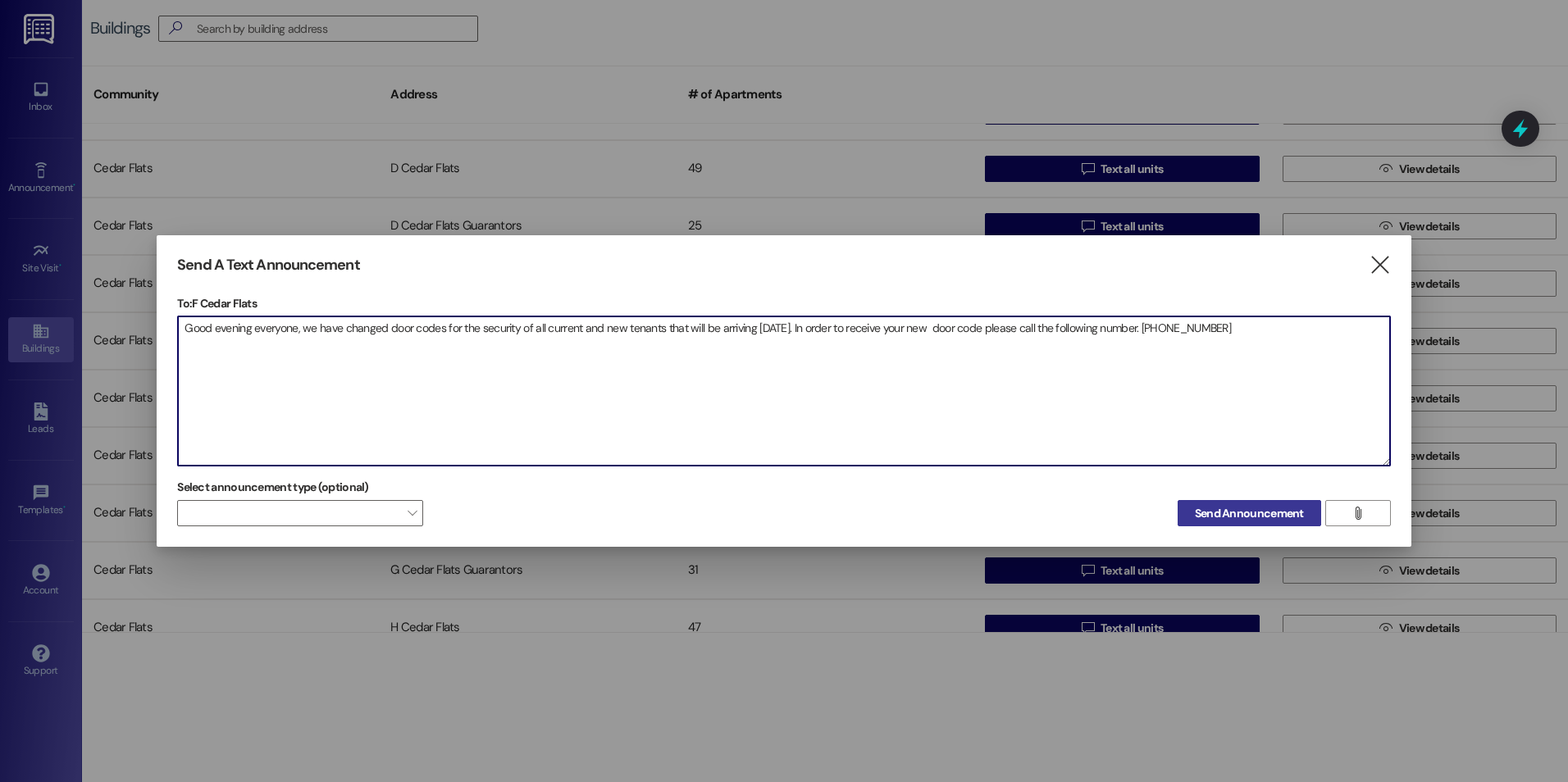
type textarea "Good evening everyone, we have changed door codes for the security of all curre…"
click at [1246, 517] on span "Send Announcement" at bounding box center [1250, 513] width 109 height 17
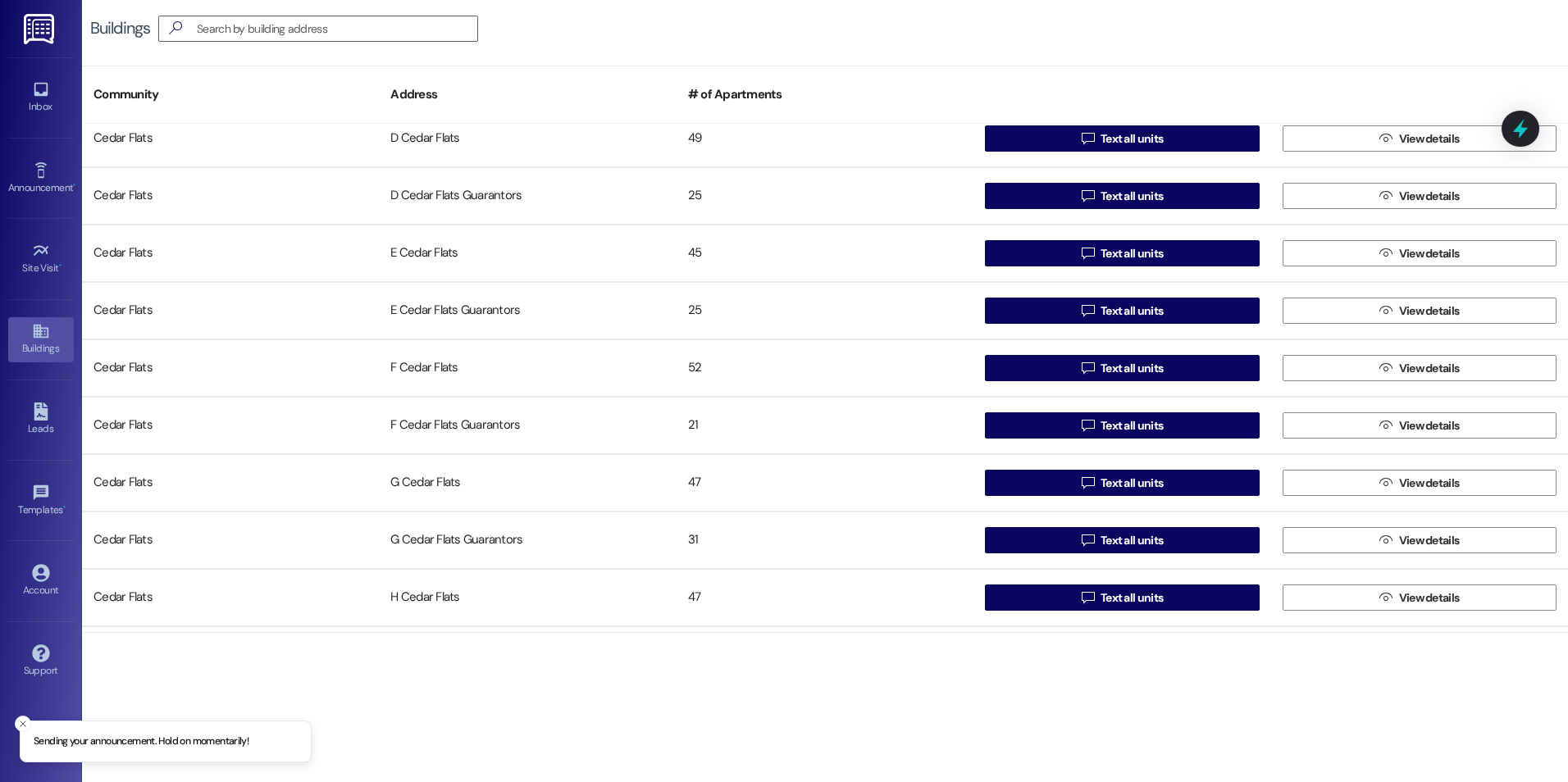
scroll to position [410, 0]
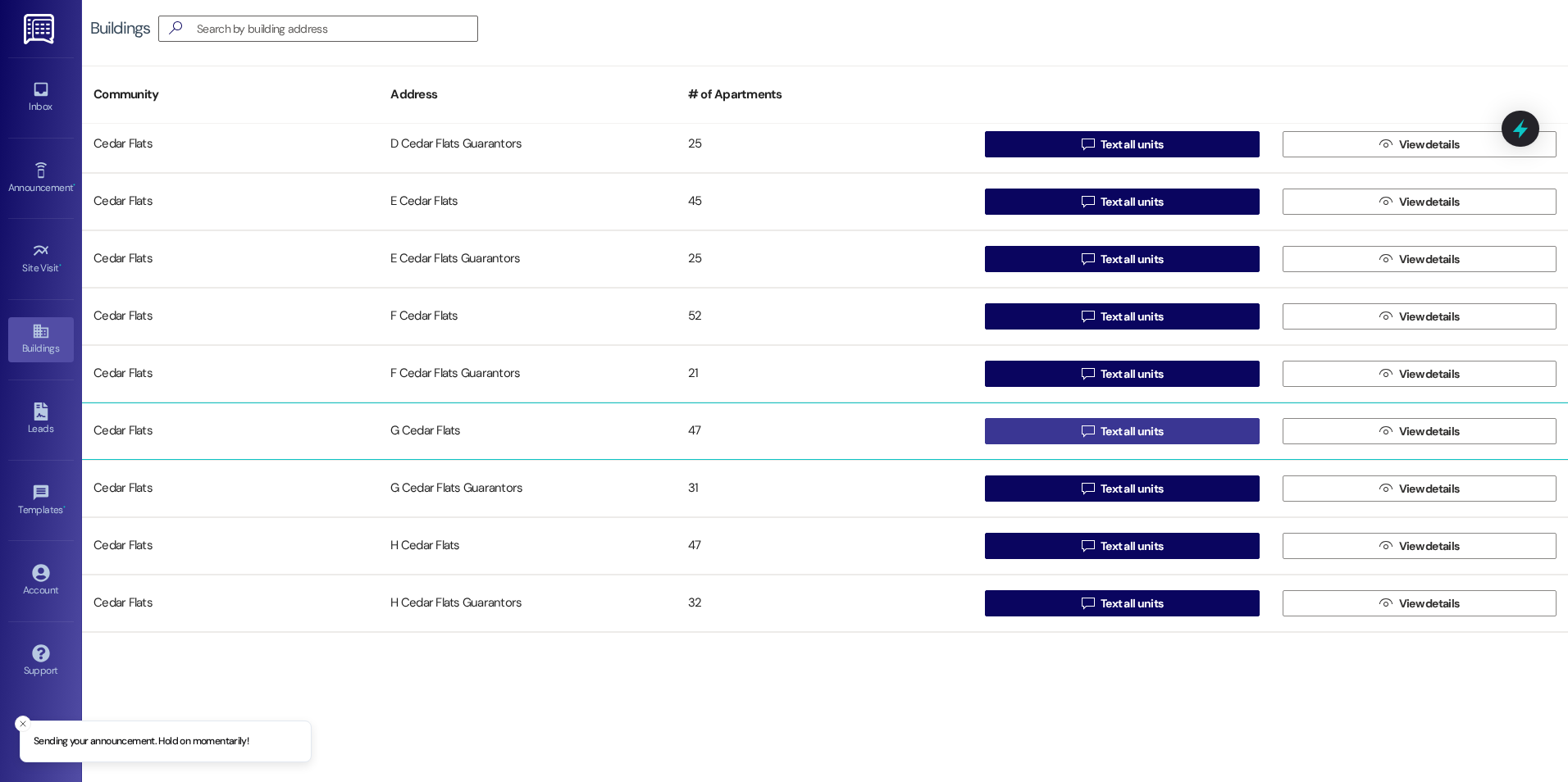
click at [1044, 440] on button " Text all units" at bounding box center [1122, 431] width 274 height 26
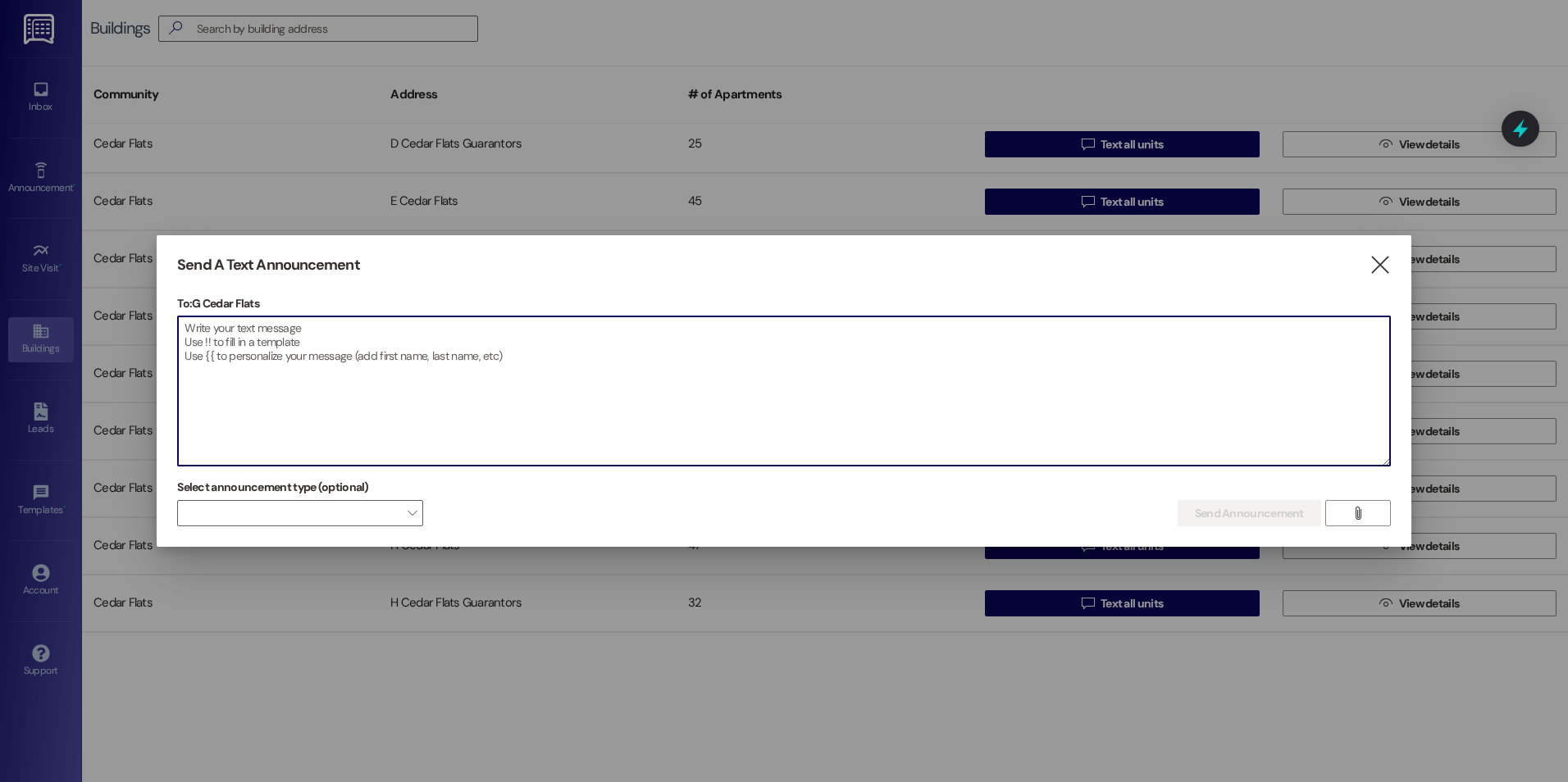
click at [777, 393] on textarea at bounding box center [784, 391] width 1212 height 150
paste textarea "Good evening everyone, we have changed door codes for the security of all curre…"
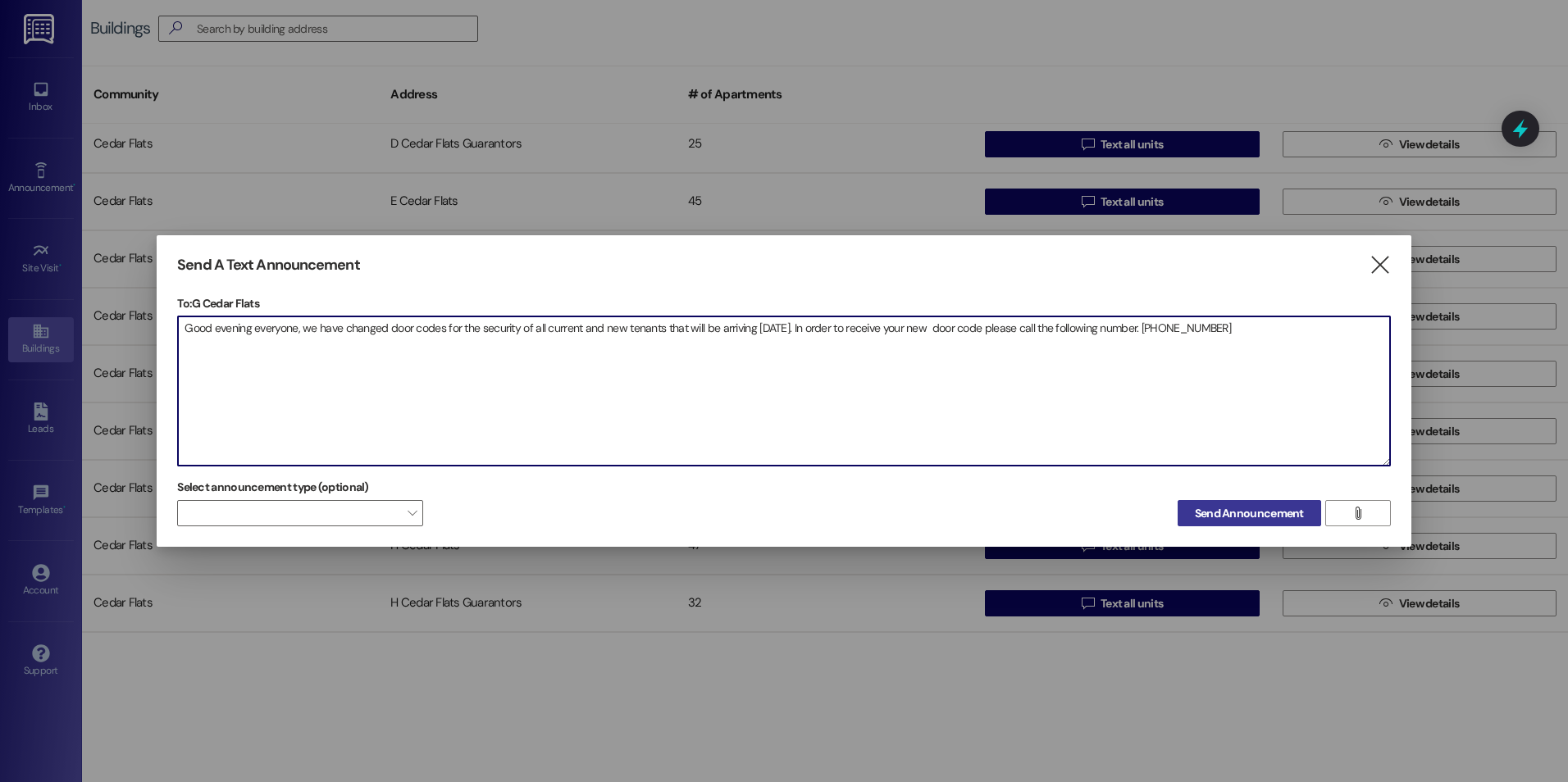
type textarea "Good evening everyone, we have changed door codes for the security of all curre…"
click at [1197, 520] on span "Send Announcement" at bounding box center [1250, 513] width 109 height 17
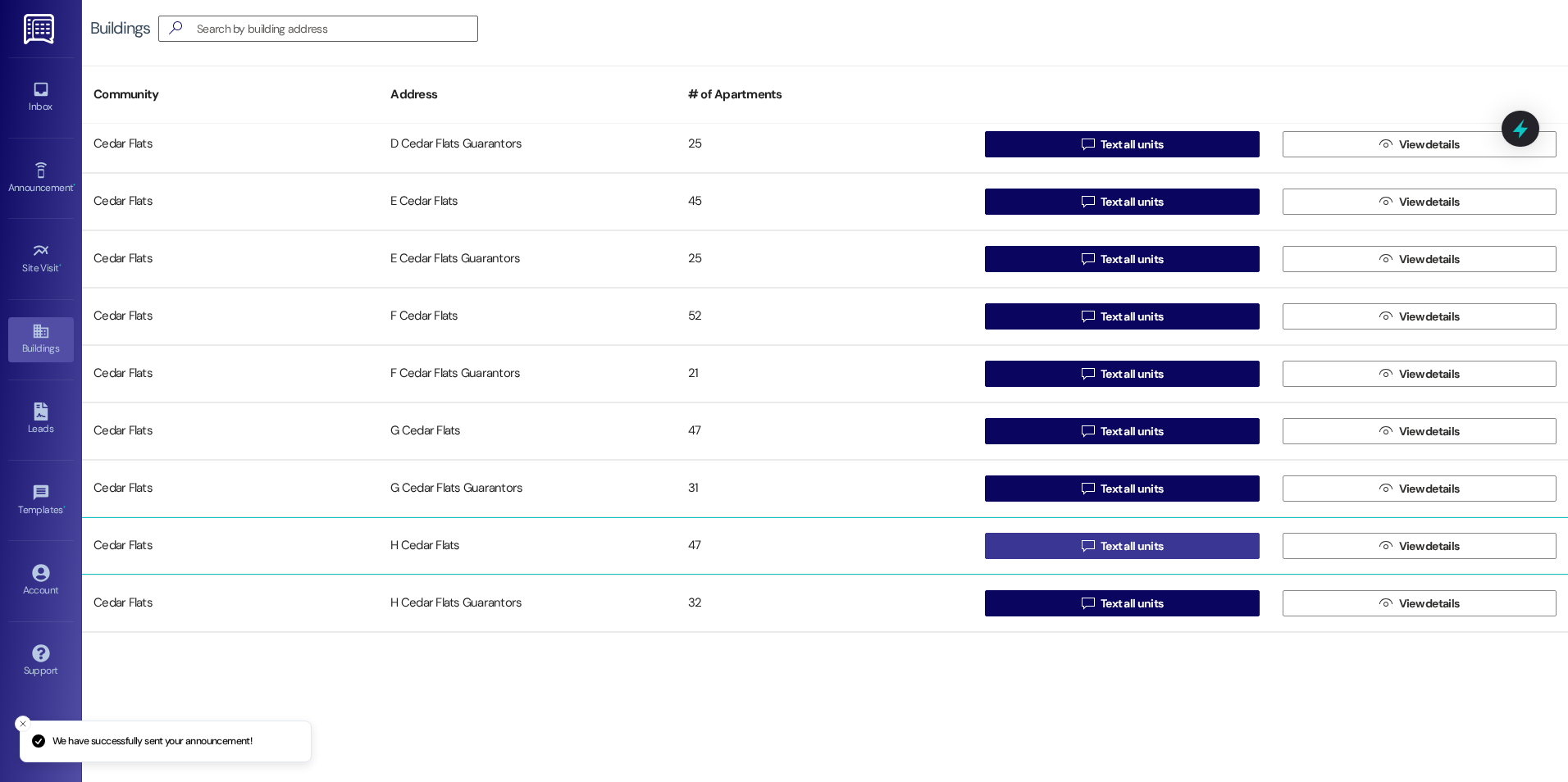
click at [1060, 548] on button " Text all units" at bounding box center [1122, 545] width 274 height 26
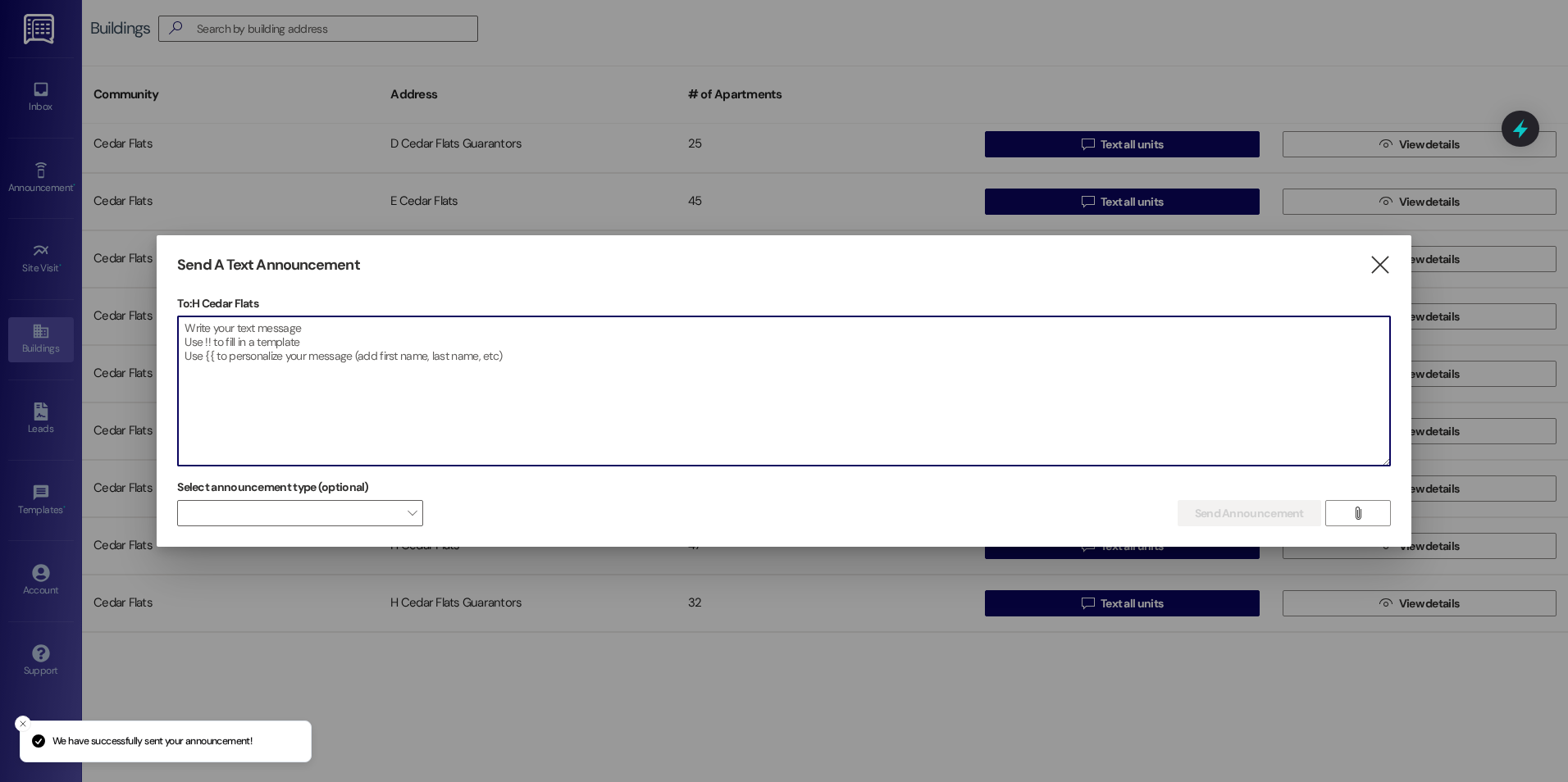
click at [841, 400] on textarea at bounding box center [784, 391] width 1212 height 150
paste textarea "Good evening everyone, we have changed door codes for the security of all curre…"
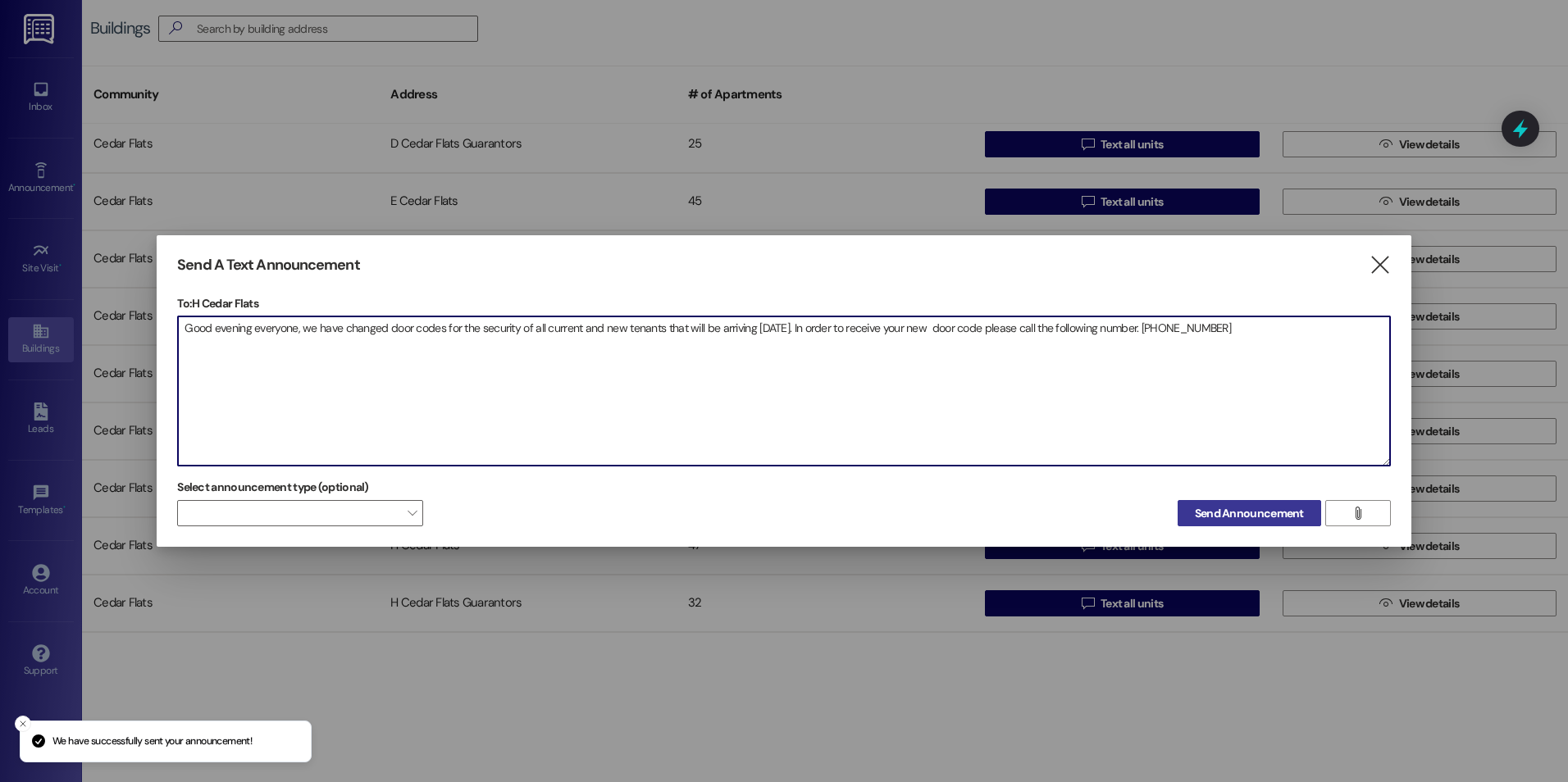
type textarea "Good evening everyone, we have changed door codes for the security of all curre…"
click at [1246, 517] on span "Send Announcement" at bounding box center [1250, 513] width 109 height 17
